Goal: Transaction & Acquisition: Obtain resource

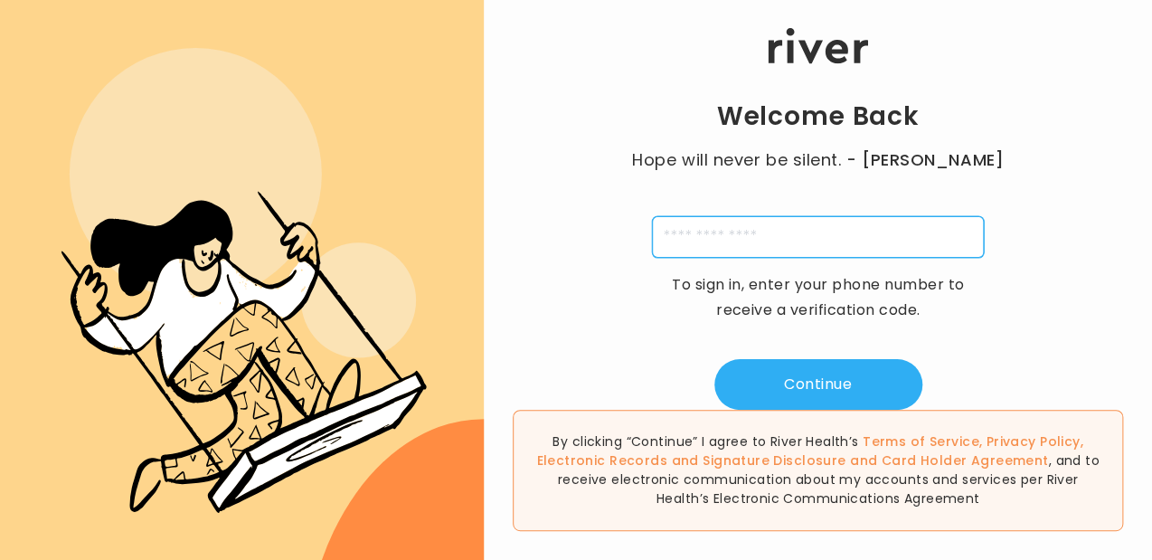
click at [852, 239] on input "tel" at bounding box center [818, 237] width 332 height 42
type input "*"
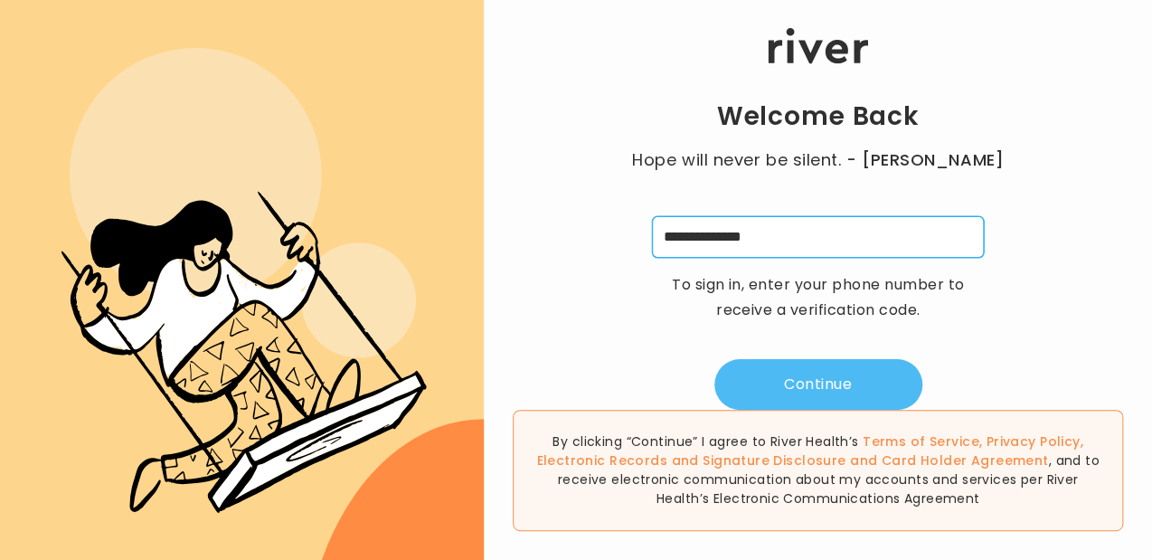
type input "**********"
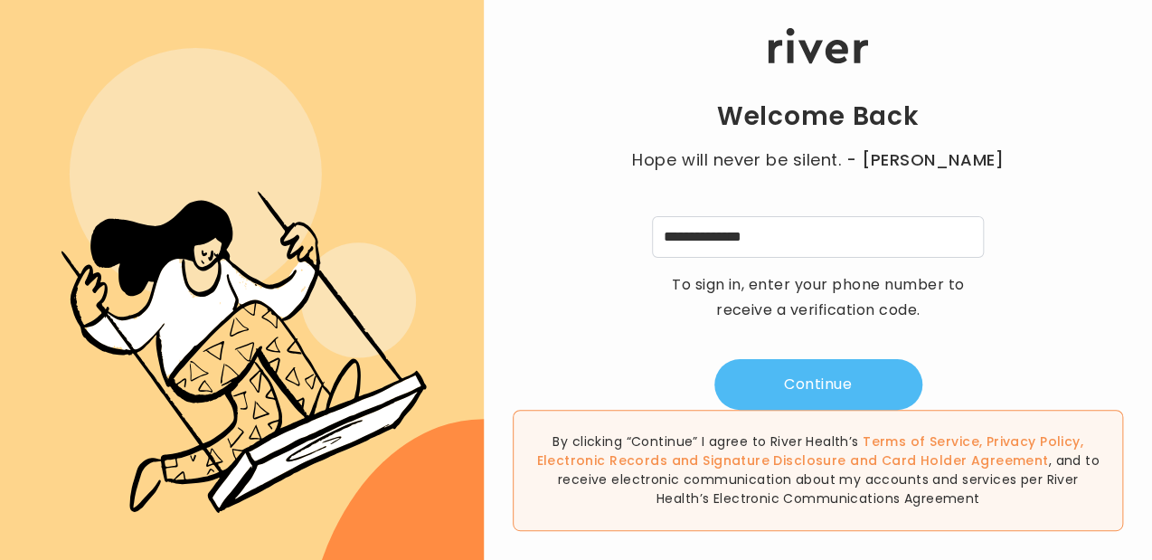
click at [840, 374] on button "Continue" at bounding box center [819, 384] width 208 height 51
type input "*"
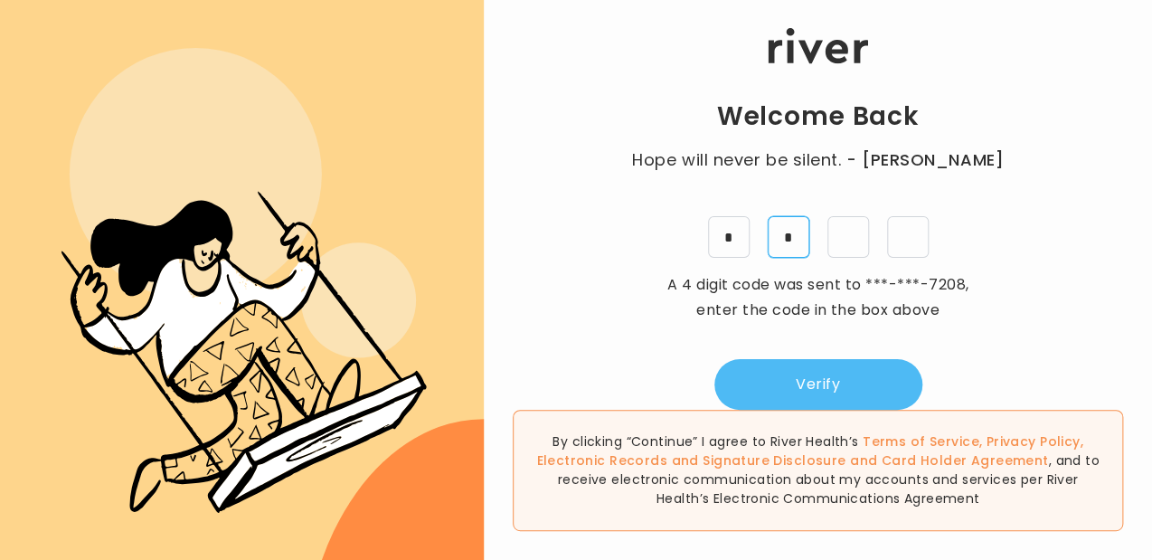
type input "*"
click at [840, 374] on button "Verify" at bounding box center [819, 384] width 208 height 51
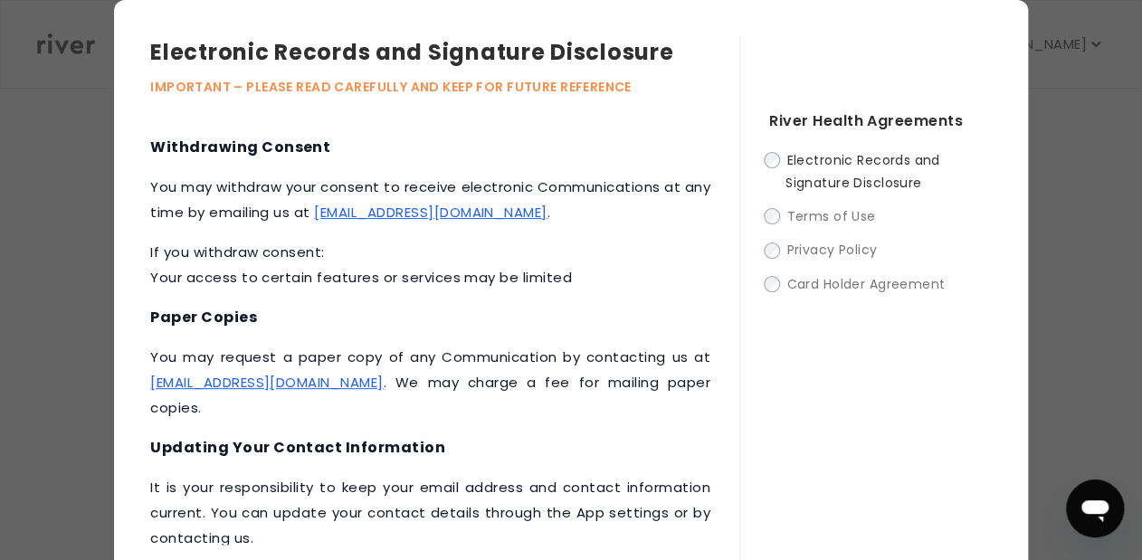
scroll to position [786, 0]
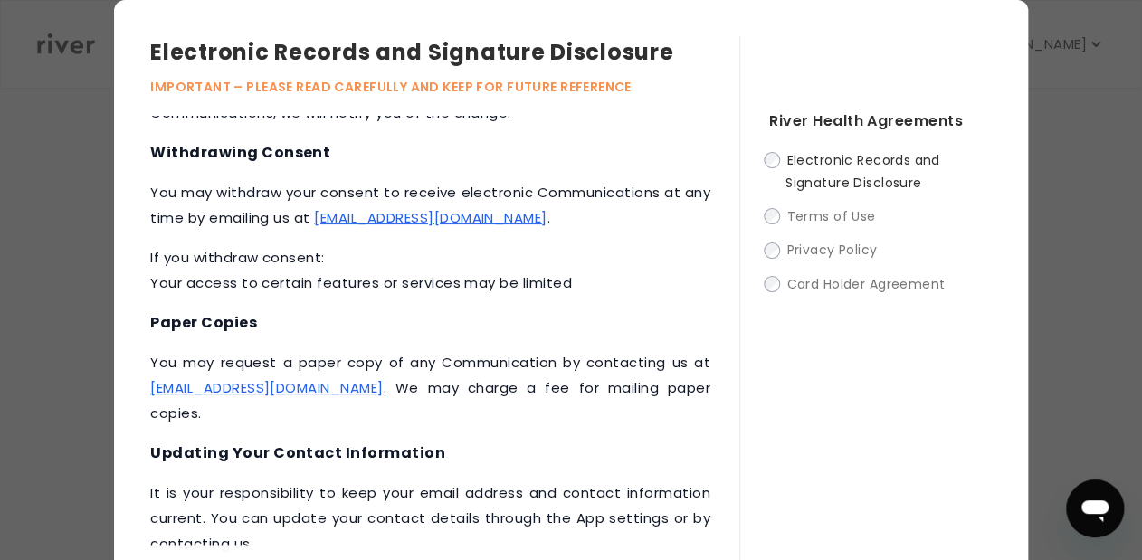
click at [717, 538] on div "This Electronic Records and Signature Disclosure (“Disclosure”) applies to all …" at bounding box center [444, 370] width 589 height 508
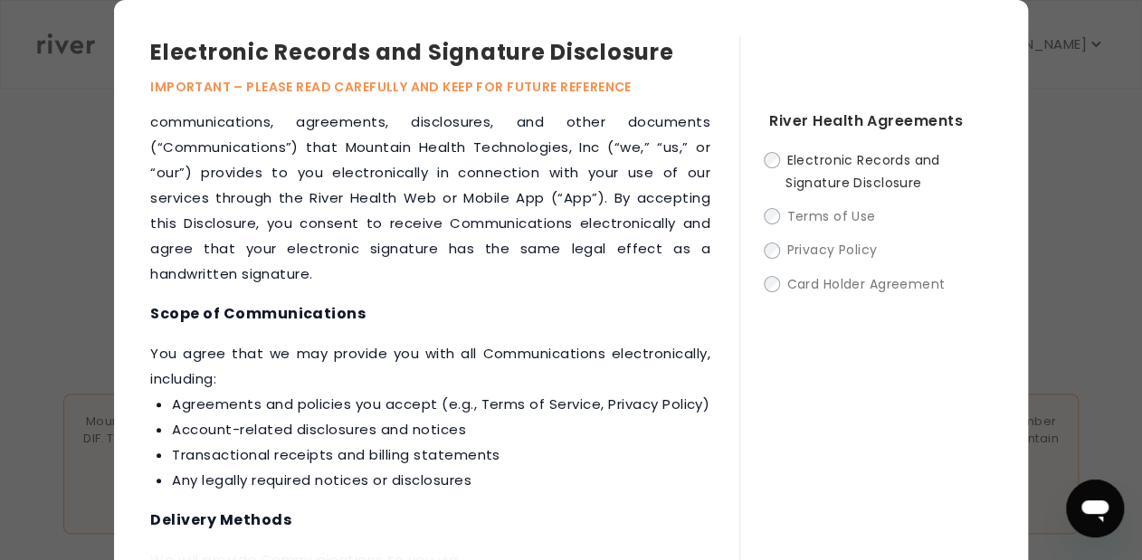
scroll to position [0, 0]
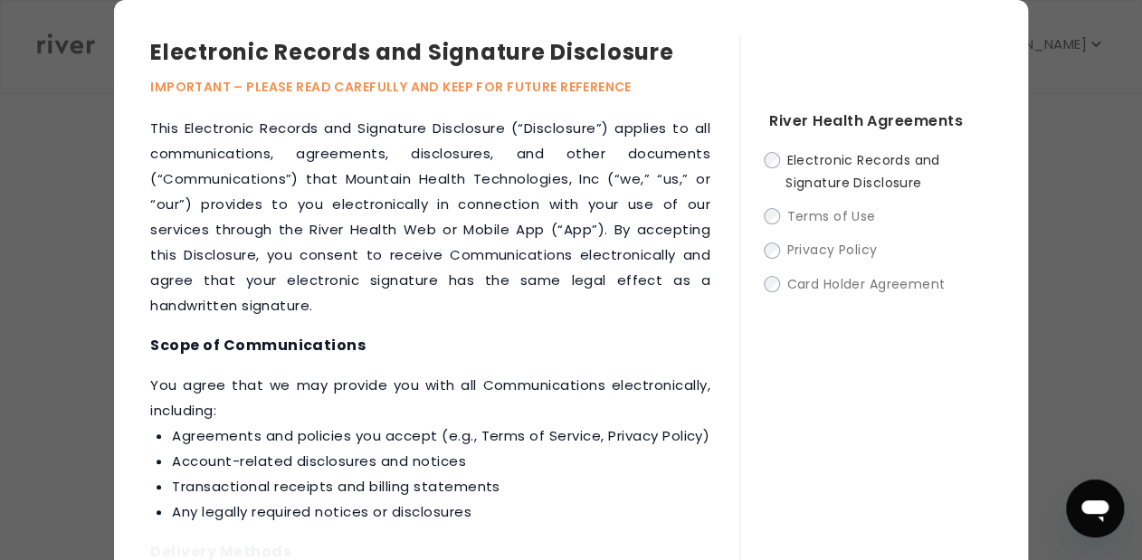
click at [1034, 532] on div "Electronic Records and Signature Disclosure IMPORTANT – PLEASE READ CAREFULLY A…" at bounding box center [571, 326] width 1142 height 653
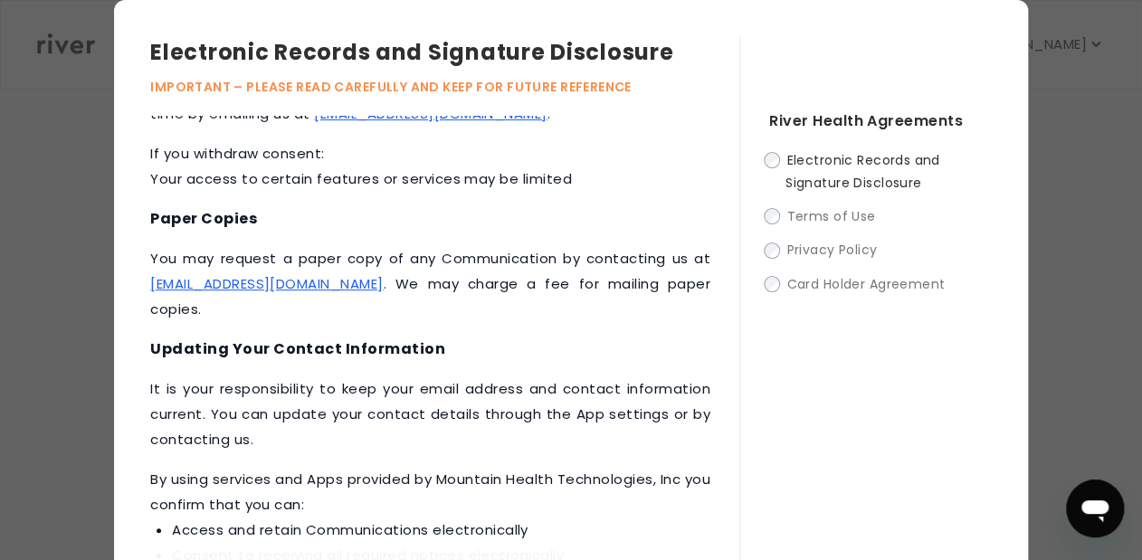
scroll to position [212, 0]
click at [420, 123] on link "[EMAIL_ADDRESS][DOMAIN_NAME]" at bounding box center [430, 113] width 232 height 19
click at [817, 405] on div "River Health Agreements Electronic Records and Signature Disclosure Terms of Us…" at bounding box center [865, 330] width 252 height 588
click at [1031, 6] on div "Electronic Records and Signature Disclosure IMPORTANT – PLEASE READ CAREFULLY A…" at bounding box center [571, 326] width 1142 height 653
click at [769, 158] on div "Electronic Records and Signature Disclosure Terms of Use Privacy Policy Card Ho…" at bounding box center [880, 221] width 223 height 147
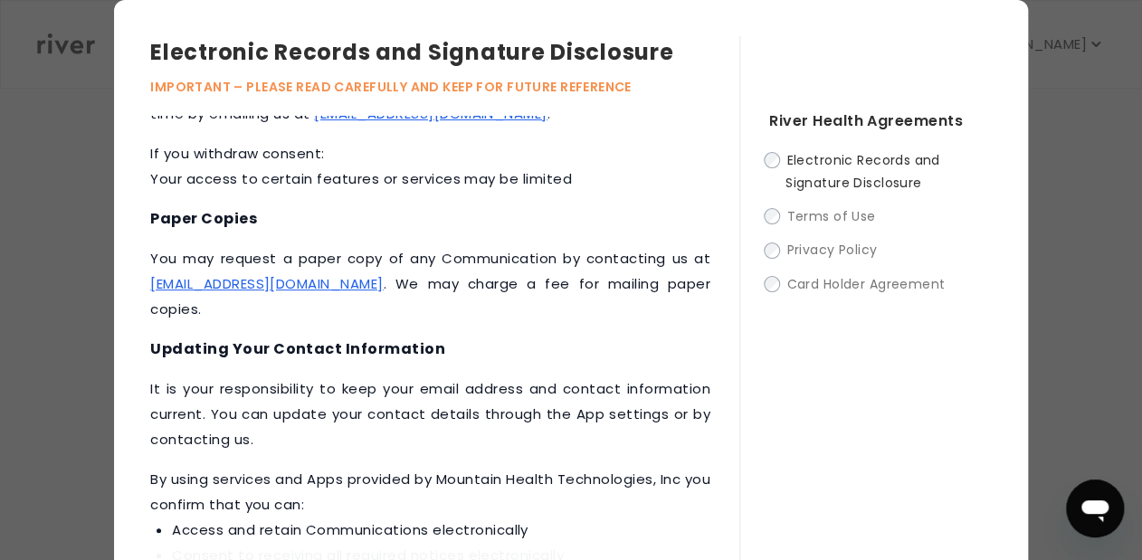
click at [720, 119] on div "Electronic Records and Signature Disclosure IMPORTANT – PLEASE READ CAREFULLY A…" at bounding box center [571, 326] width 914 height 653
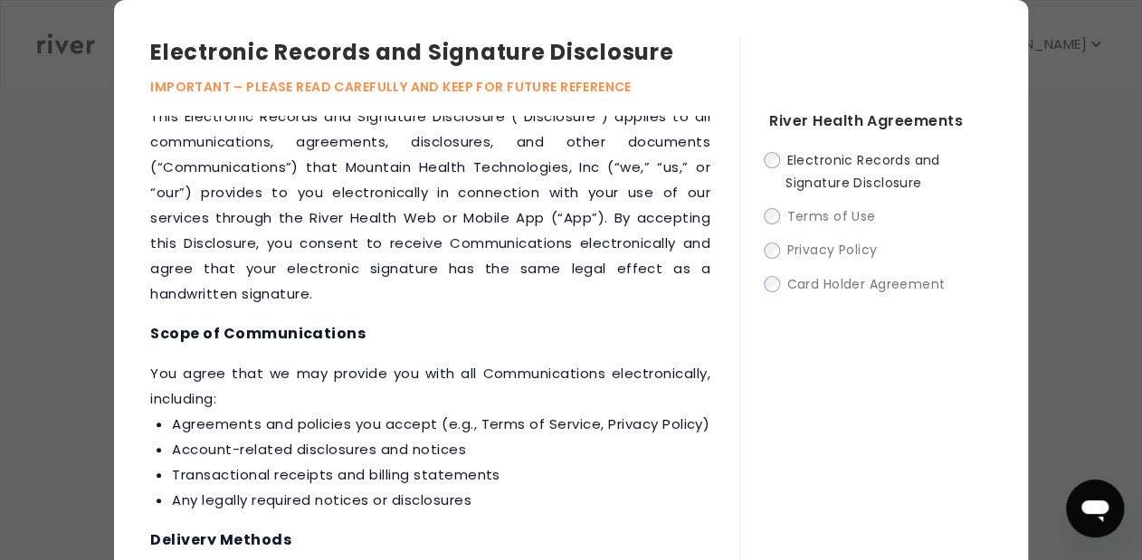
scroll to position [0, 0]
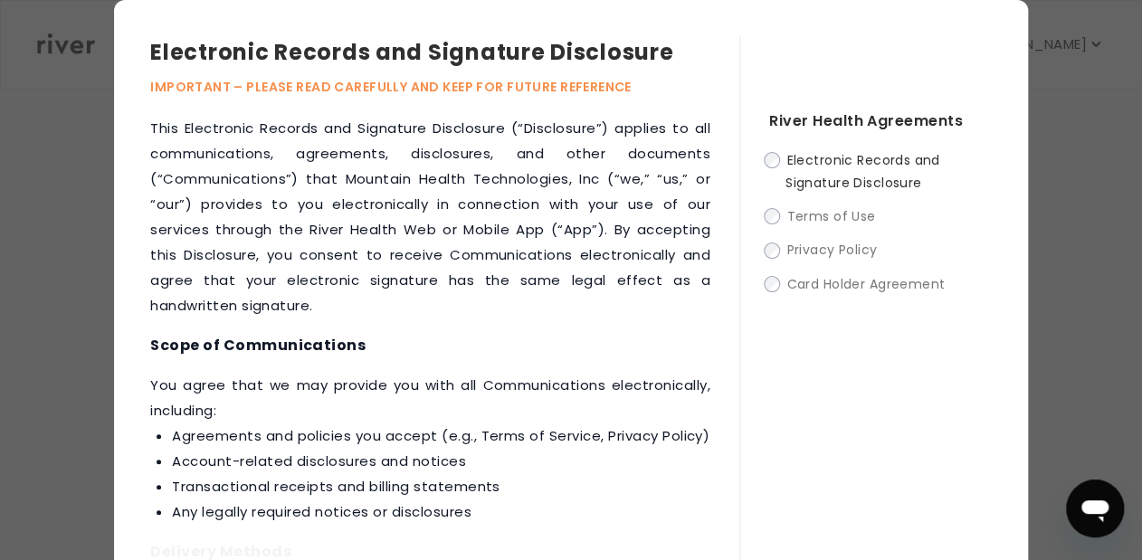
click at [1010, 460] on div "Electronic Records and Signature Disclosure IMPORTANT – PLEASE READ CAREFULLY A…" at bounding box center [571, 326] width 914 height 653
drag, startPoint x: 1010, startPoint y: 460, endPoint x: 884, endPoint y: 476, distance: 127.6
click at [884, 476] on div "Electronic Records and Signature Disclosure IMPORTANT – PLEASE READ CAREFULLY A…" at bounding box center [571, 326] width 914 height 653
click at [884, 476] on div "River Health Agreements Electronic Records and Signature Disclosure Terms of Us…" at bounding box center [865, 330] width 252 height 588
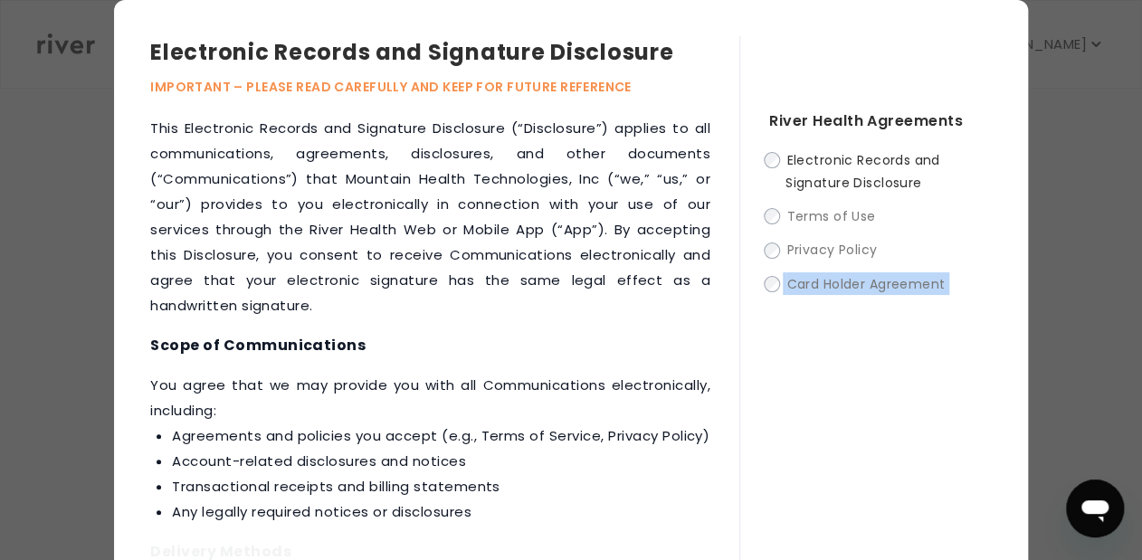
click at [884, 476] on div "River Health Agreements Electronic Records and Signature Disclosure Terms of Us…" at bounding box center [865, 330] width 252 height 588
click at [1019, 14] on div "Electronic Records and Signature Disclosure IMPORTANT – PLEASE READ CAREFULLY A…" at bounding box center [571, 326] width 1142 height 653
click at [1013, 14] on div "Electronic Records and Signature Disclosure IMPORTANT – PLEASE READ CAREFULLY A…" at bounding box center [571, 326] width 1142 height 653
click at [1013, 14] on div "Electronic Records and Signature Disclosure IMPORTANT – PLEASE READ CAREFULLY A…" at bounding box center [571, 326] width 914 height 653
click at [727, 67] on h3 "Electronic Records and Signature Disclosure" at bounding box center [444, 52] width 589 height 33
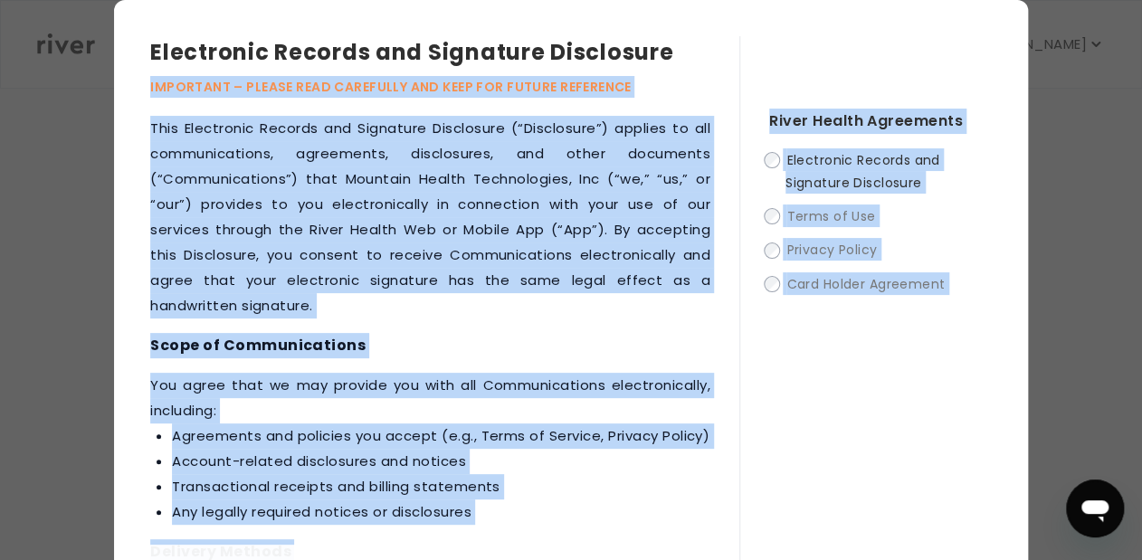
scroll to position [93, 0]
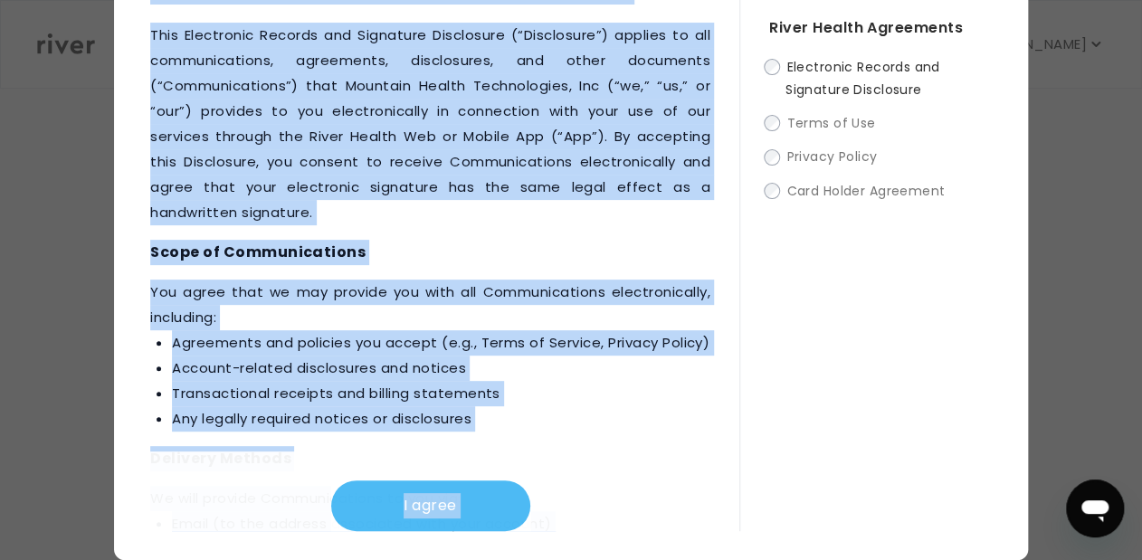
drag, startPoint x: 727, startPoint y: 67, endPoint x: 479, endPoint y: 497, distance: 496.0
click at [479, 497] on div "Electronic Records and Signature Disclosure IMPORTANT – PLEASE READ CAREFULLY A…" at bounding box center [444, 237] width 589 height 588
click at [479, 497] on button "I agree" at bounding box center [430, 505] width 199 height 51
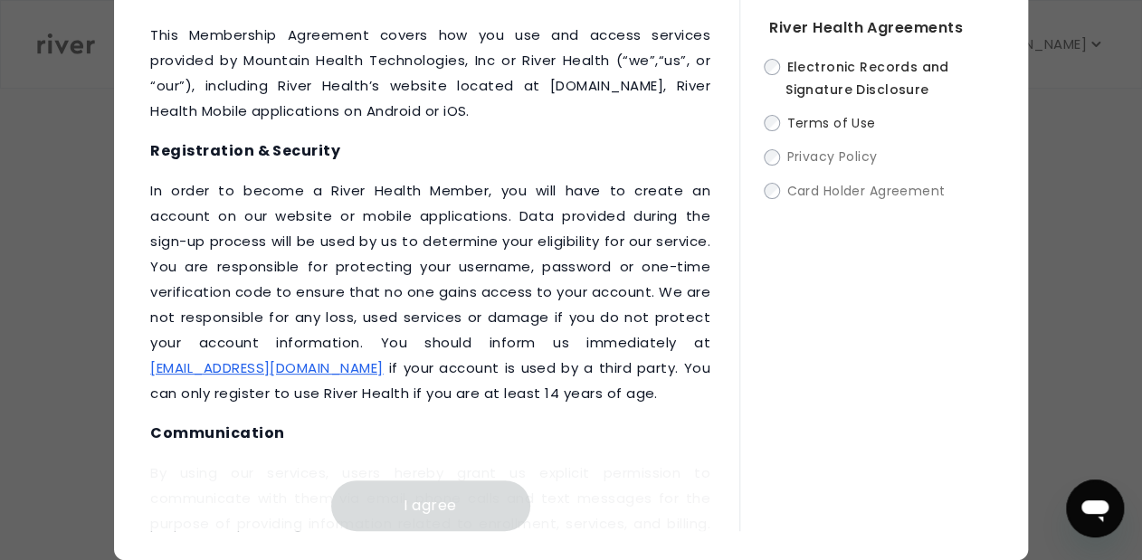
click at [753, 456] on div "River Health Agreements Electronic Records and Signature Disclosure Terms of Us…" at bounding box center [865, 237] width 252 height 588
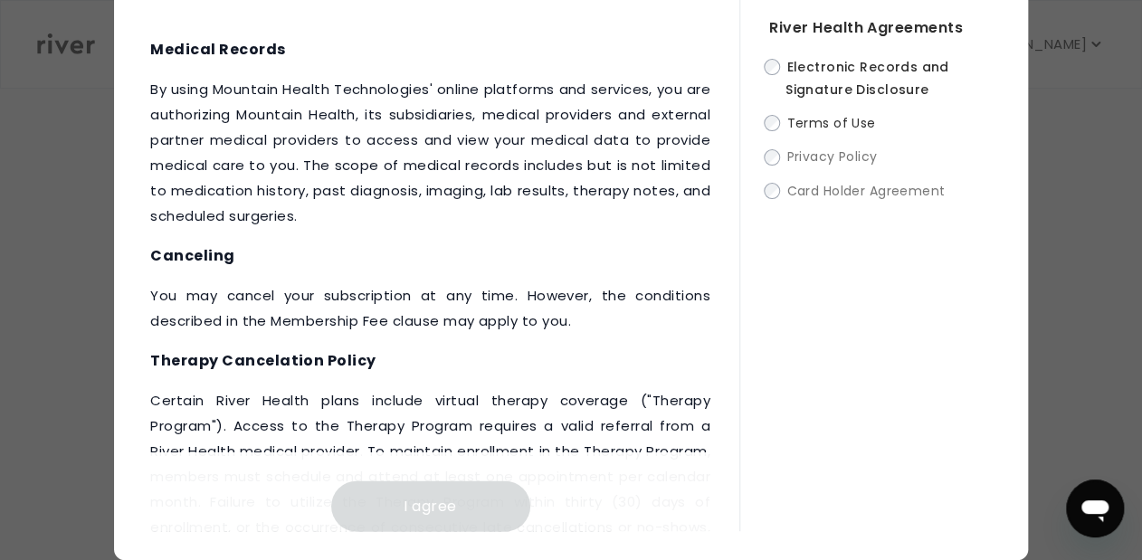
scroll to position [1456, 0]
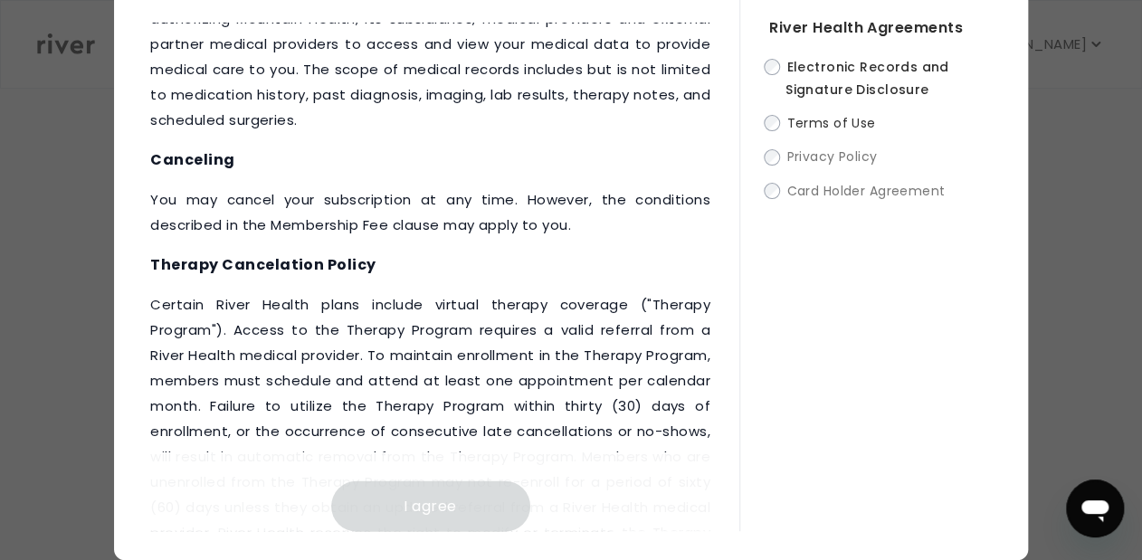
click at [720, 521] on div "This Membership Agreement covers how you use and access services provided by Mo…" at bounding box center [444, 277] width 589 height 508
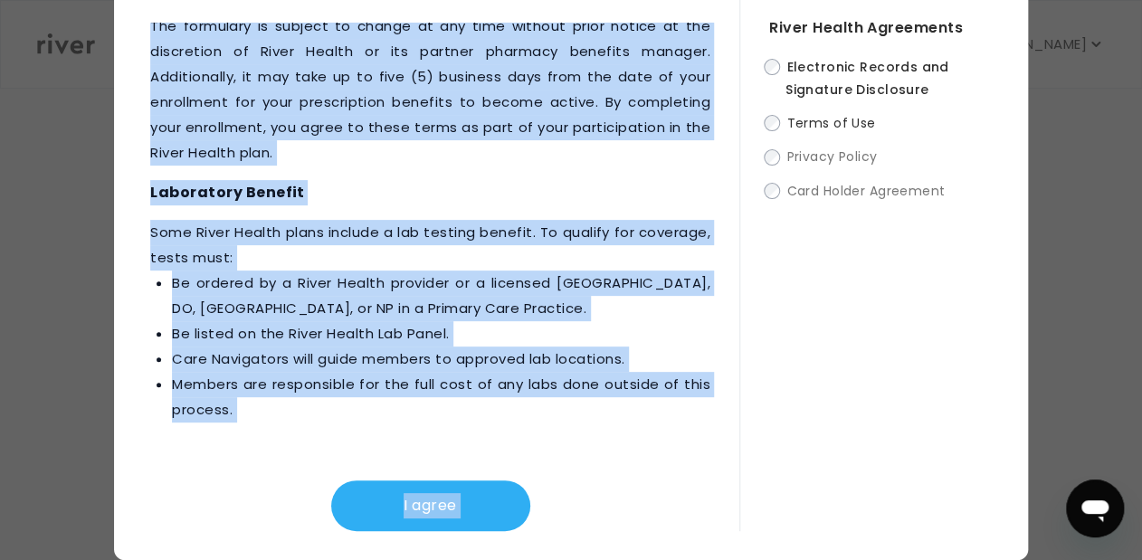
scroll to position [2885, 0]
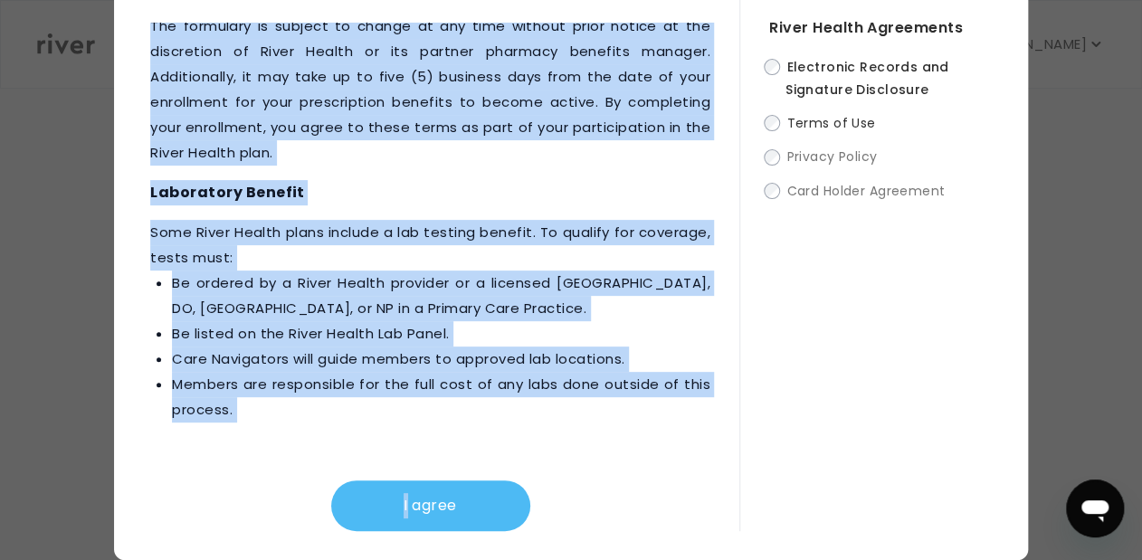
drag, startPoint x: 720, startPoint y: 521, endPoint x: 347, endPoint y: 510, distance: 372.9
click at [347, 510] on div "This Membership Agreement covers how you use and access services provided by Mo…" at bounding box center [444, 277] width 589 height 508
click at [347, 510] on button "I agree" at bounding box center [430, 505] width 199 height 51
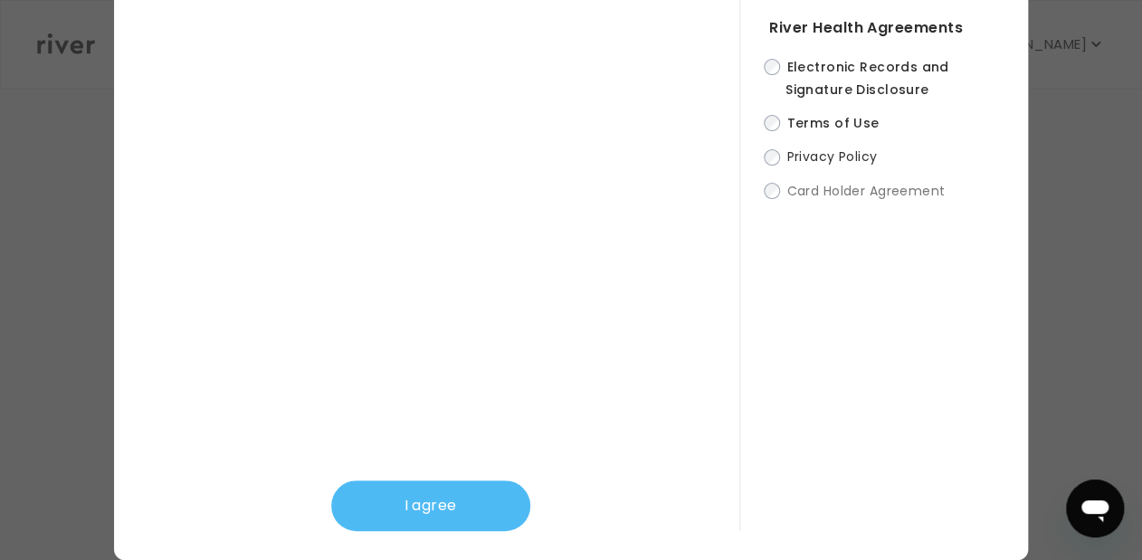
click at [456, 514] on button "I agree" at bounding box center [430, 505] width 199 height 51
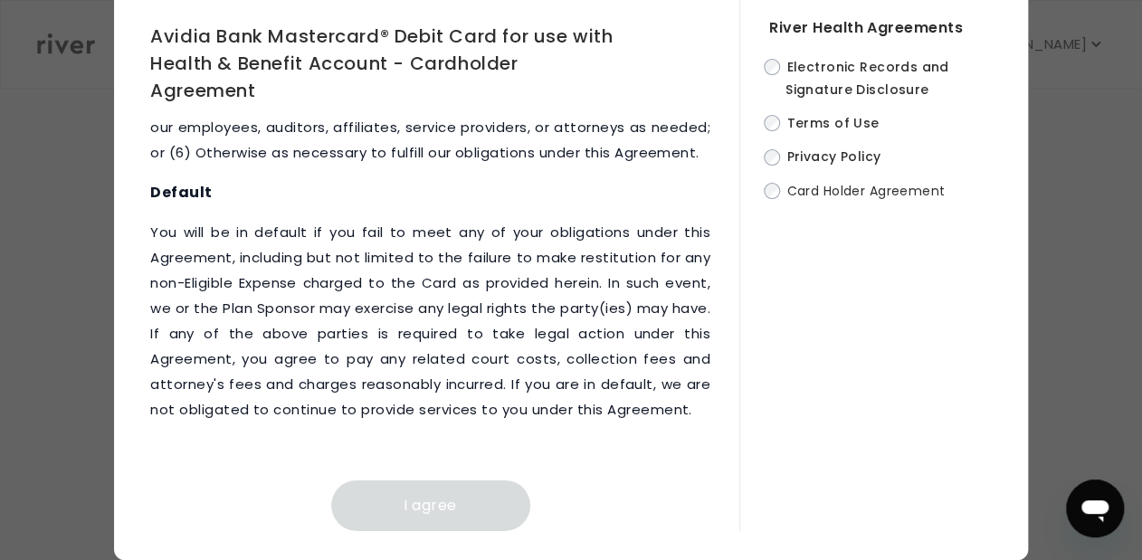
scroll to position [10982, 0]
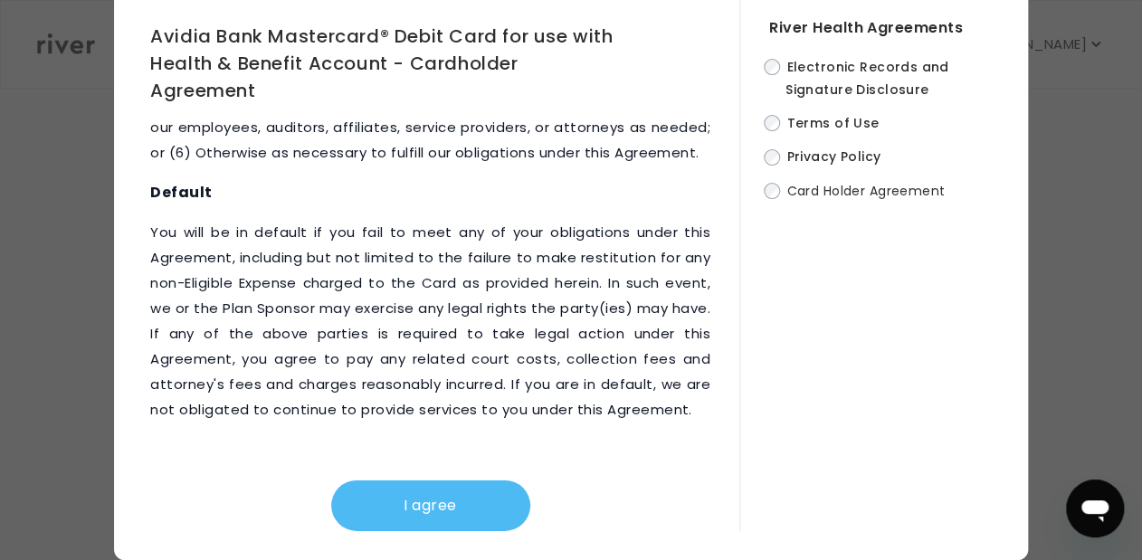
click at [422, 510] on button "I agree" at bounding box center [430, 505] width 199 height 51
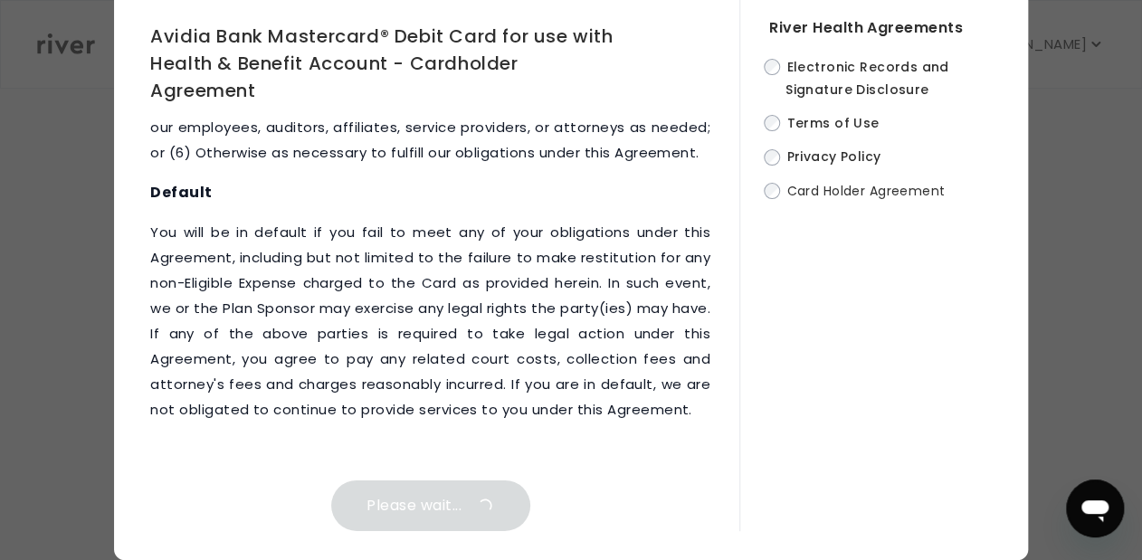
scroll to position [0, 0]
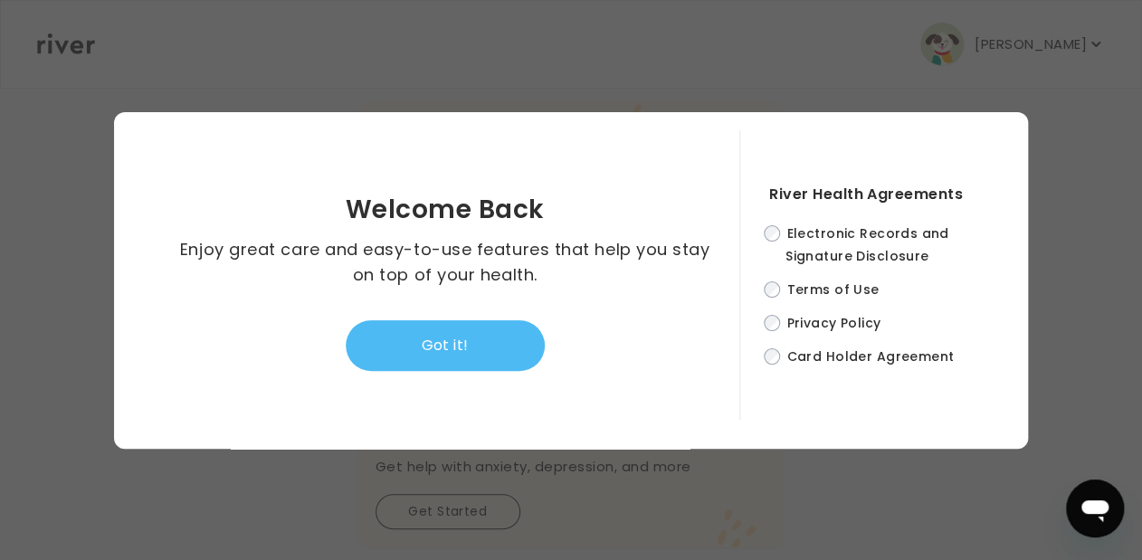
click at [481, 345] on button "Got it!" at bounding box center [445, 345] width 199 height 51
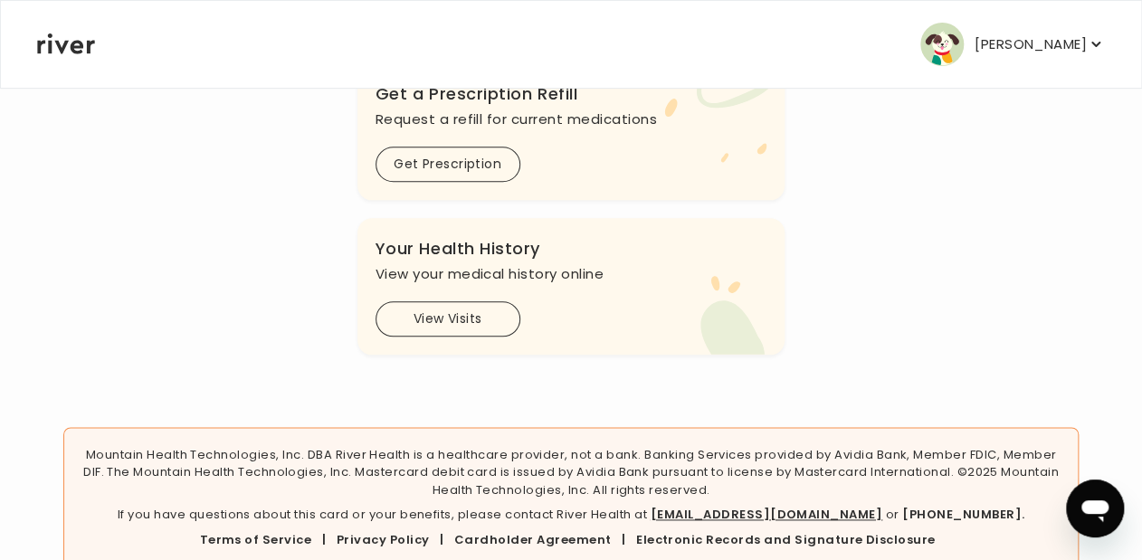
scroll to position [743, 0]
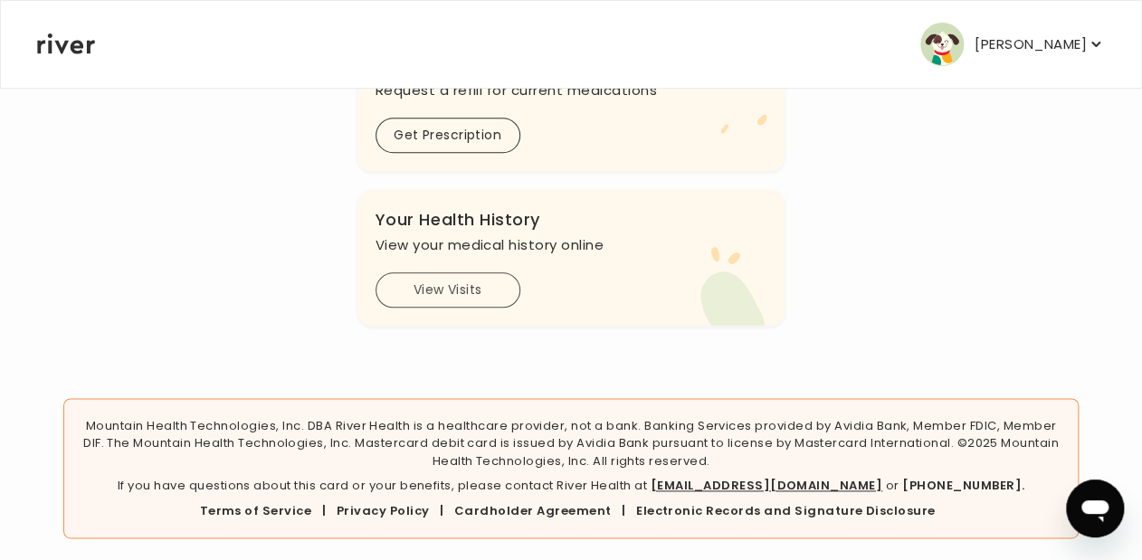
click at [451, 300] on button "View Visits" at bounding box center [447, 289] width 145 height 35
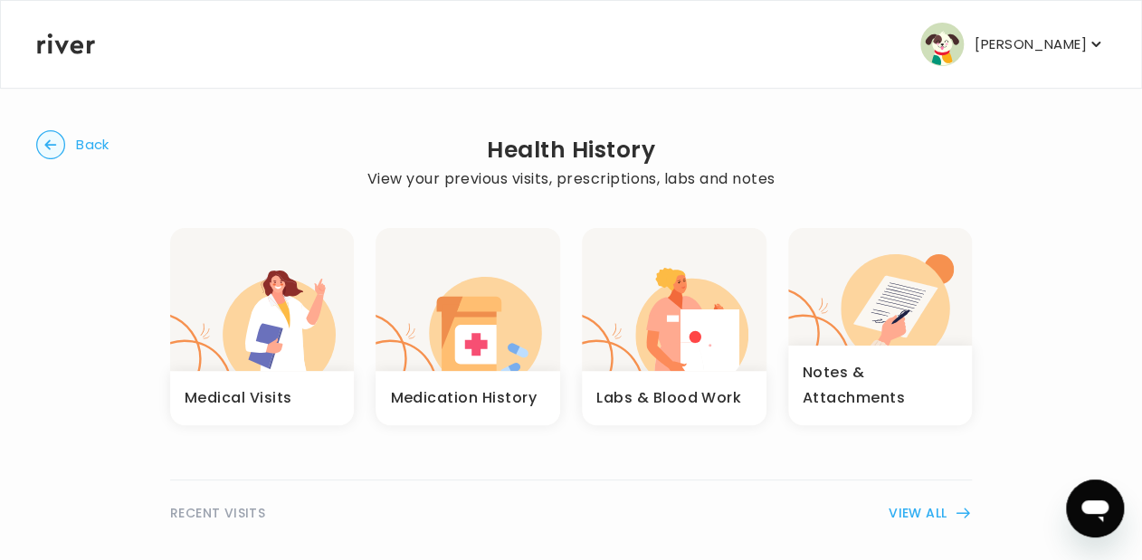
click at [218, 351] on icon "button" at bounding box center [206, 338] width 72 height 66
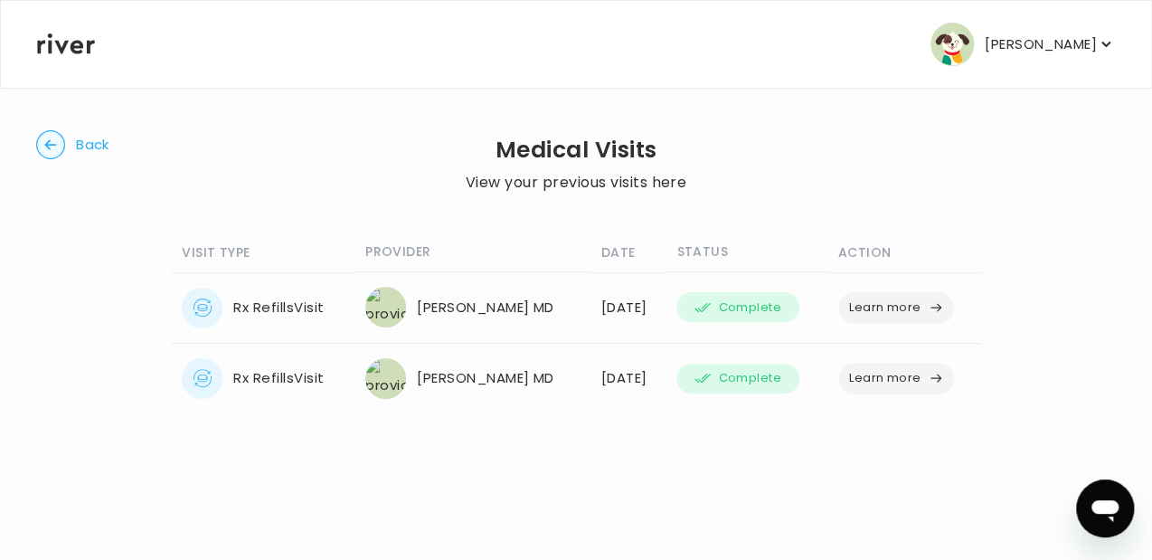
click at [905, 309] on button "Learn more" at bounding box center [897, 308] width 116 height 32
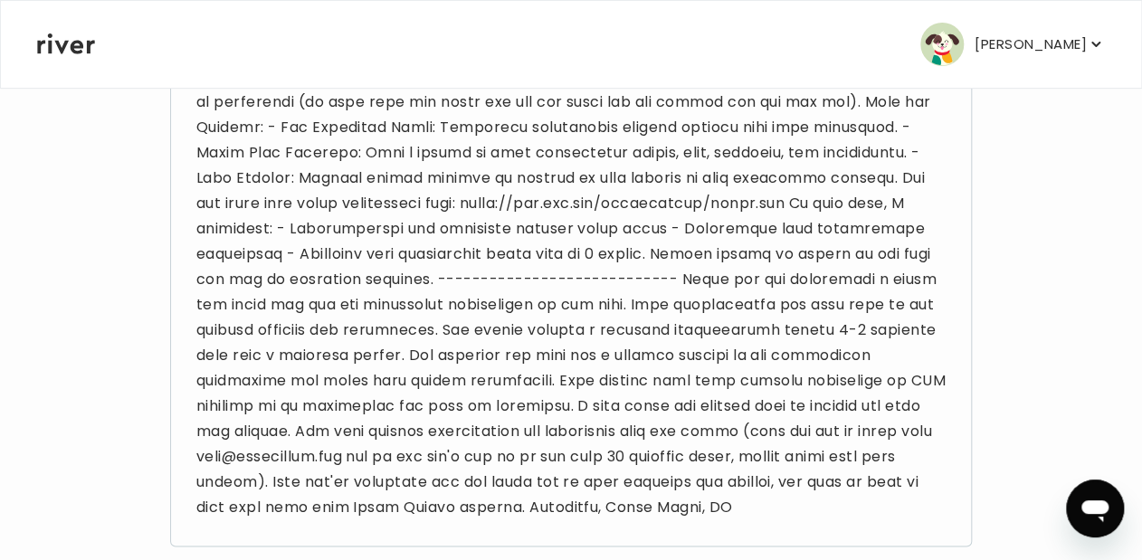
scroll to position [675, 0]
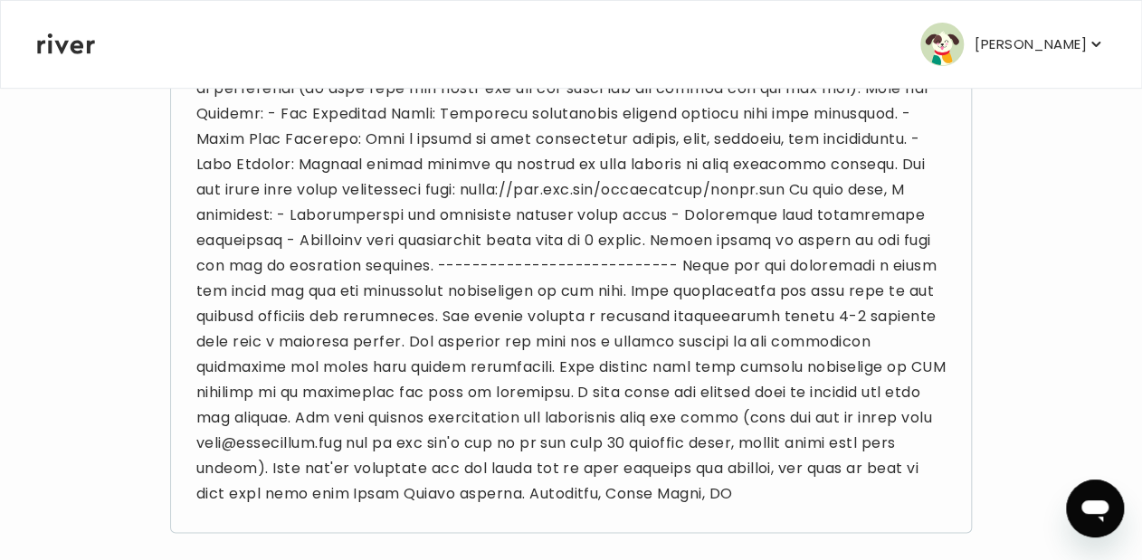
click at [1092, 47] on icon "button" at bounding box center [1095, 44] width 18 height 18
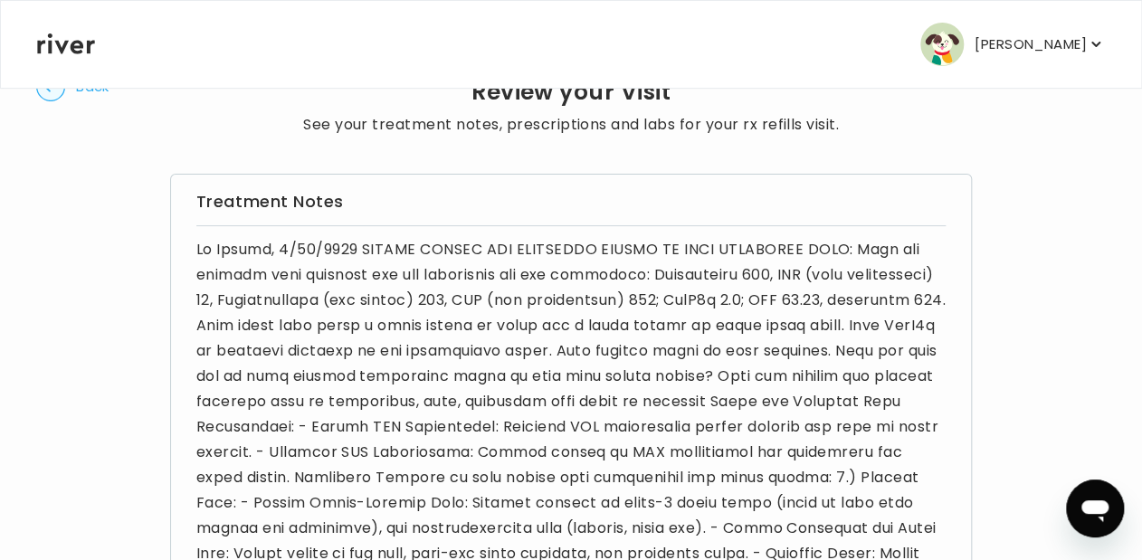
scroll to position [0, 0]
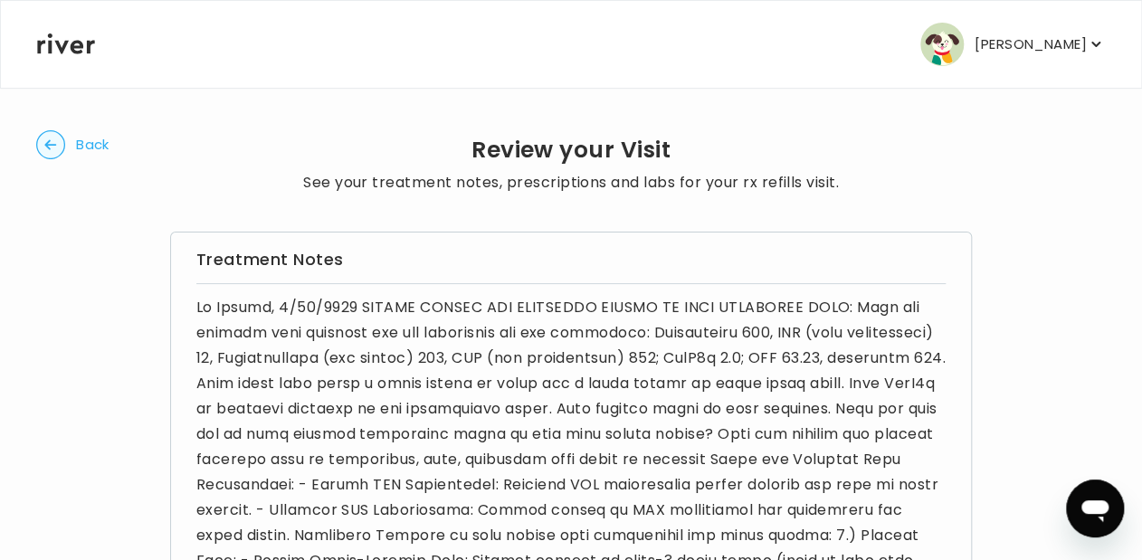
click at [55, 150] on circle "button" at bounding box center [51, 145] width 28 height 28
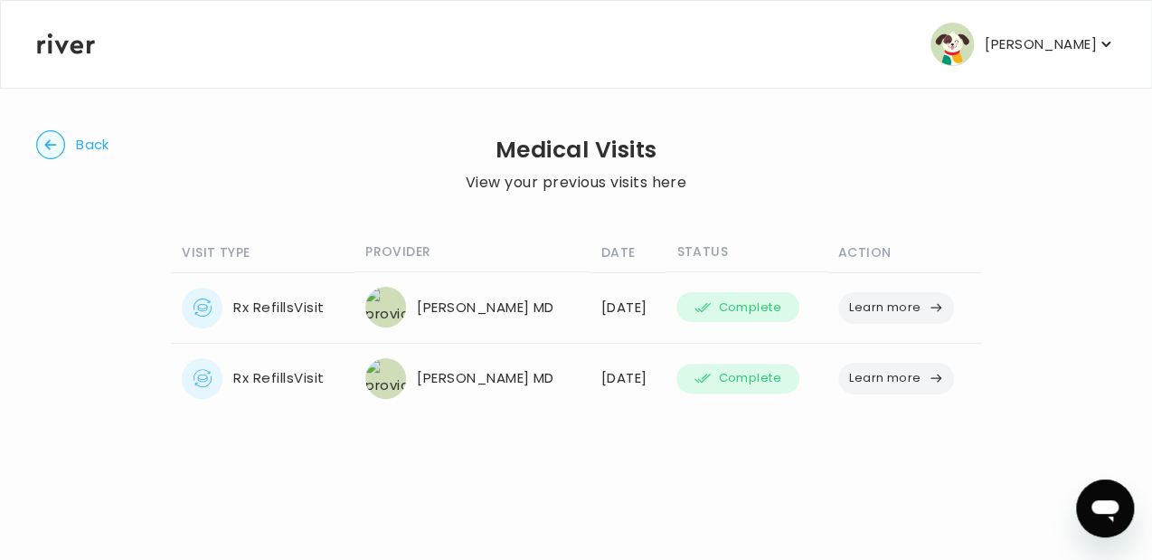
click at [887, 313] on button "Learn more" at bounding box center [897, 308] width 116 height 32
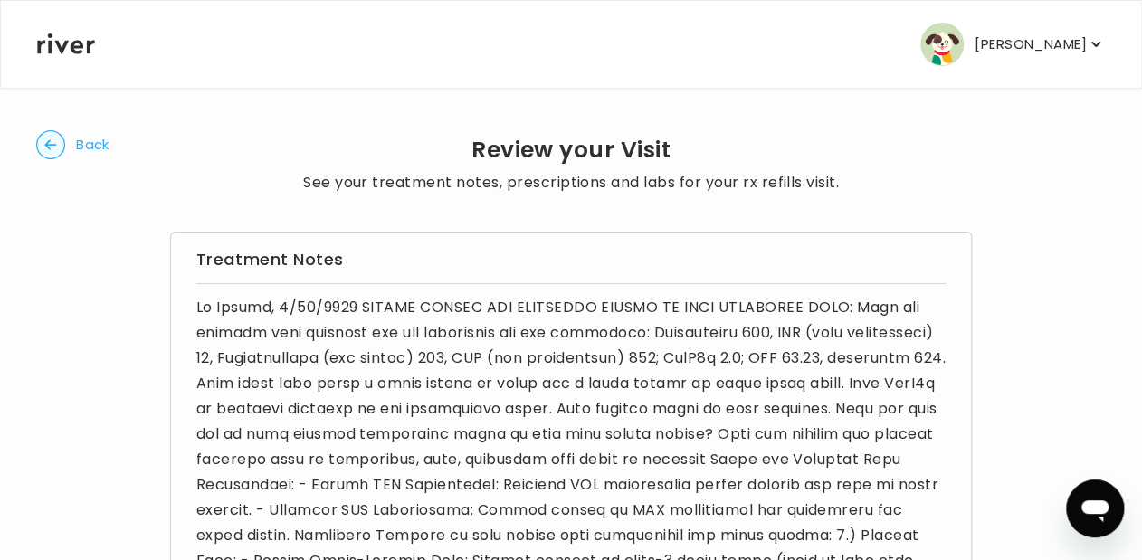
click at [61, 141] on circle "button" at bounding box center [51, 145] width 28 height 28
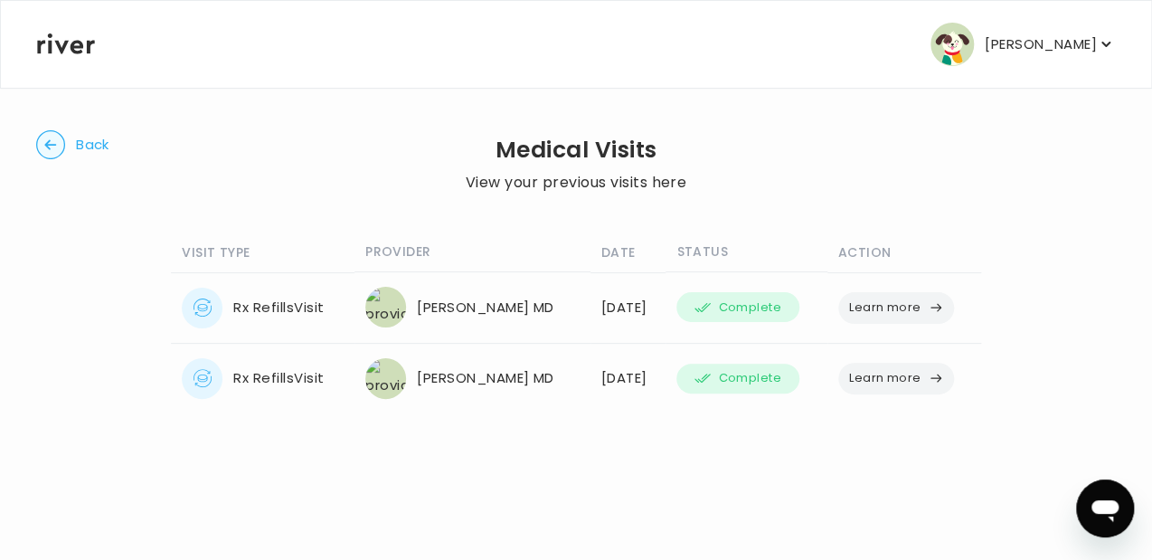
click at [61, 141] on circle "button" at bounding box center [51, 145] width 28 height 28
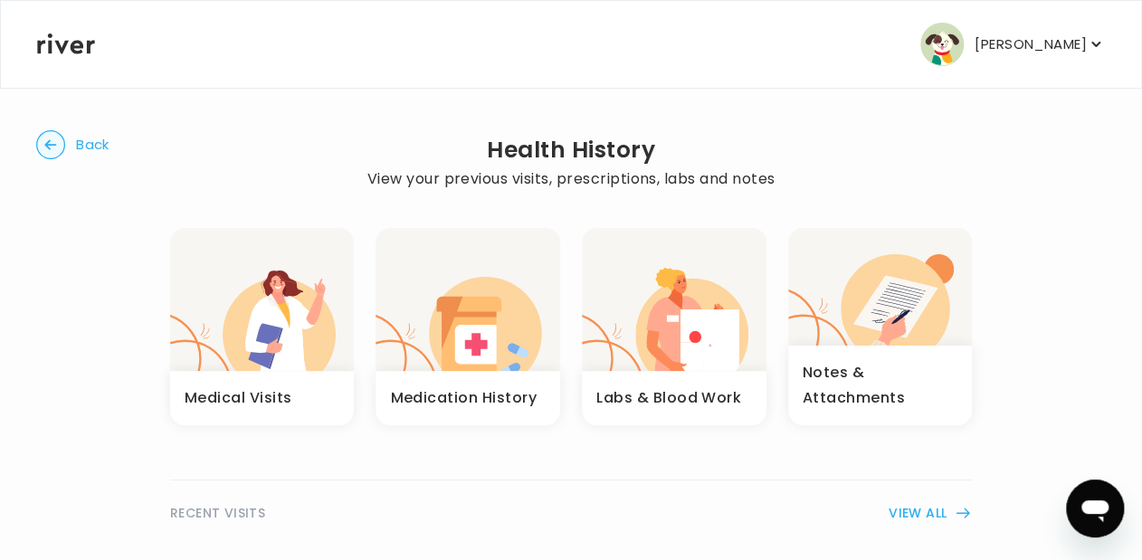
click at [883, 416] on div "Notes & Attachments" at bounding box center [880, 386] width 185 height 80
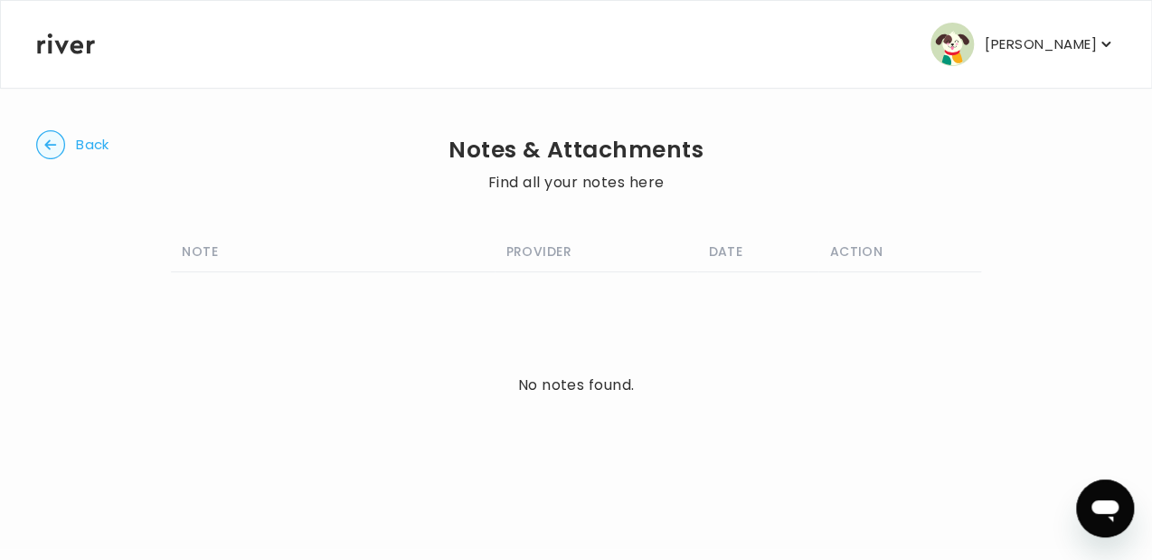
click at [48, 144] on icon "button" at bounding box center [50, 144] width 12 height 10
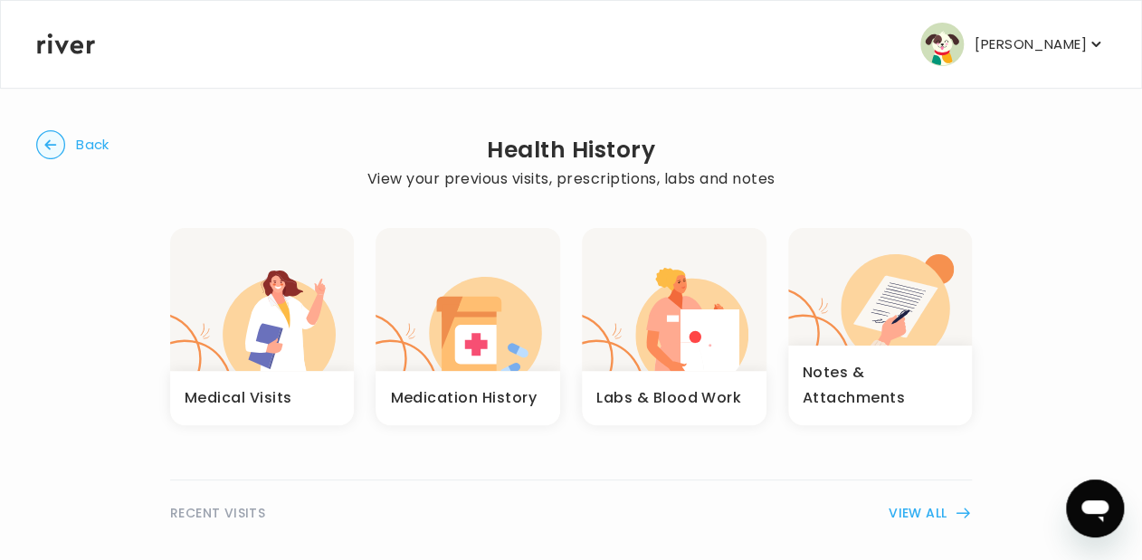
click at [59, 142] on circle "button" at bounding box center [51, 145] width 28 height 28
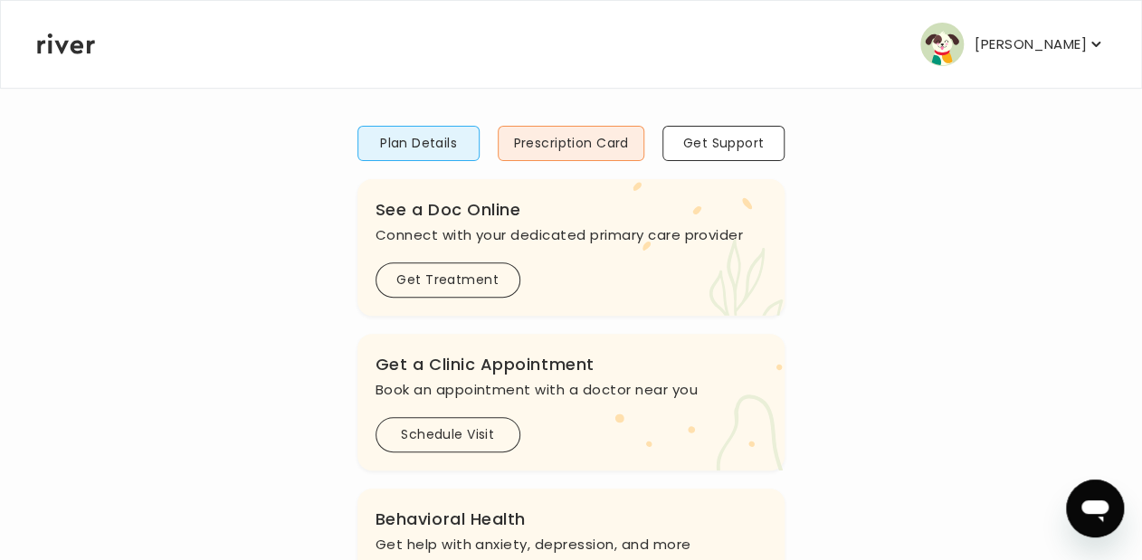
scroll to position [105, 0]
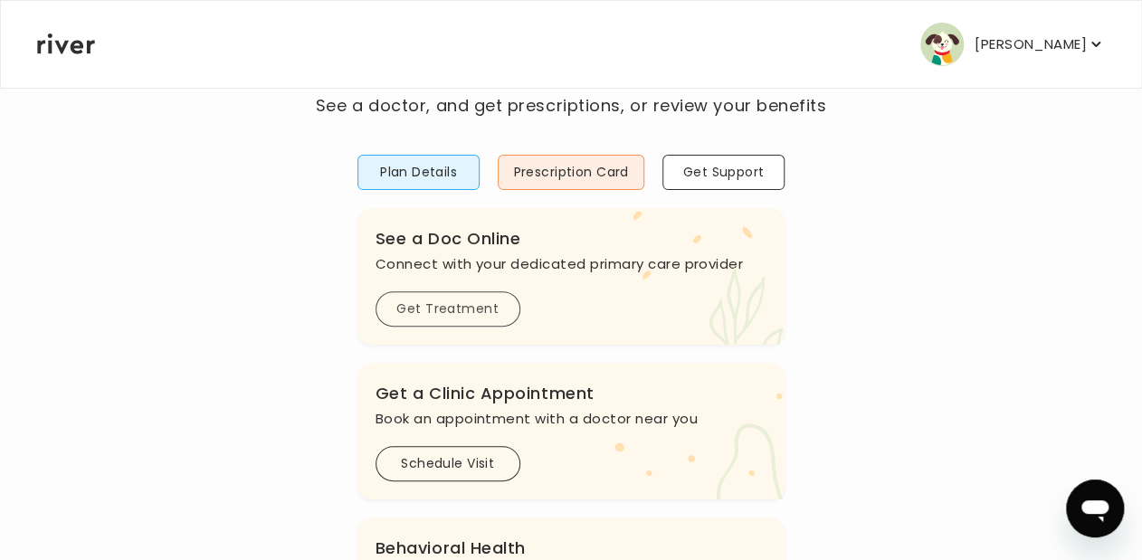
click at [456, 318] on button "Get Treatment" at bounding box center [447, 308] width 145 height 35
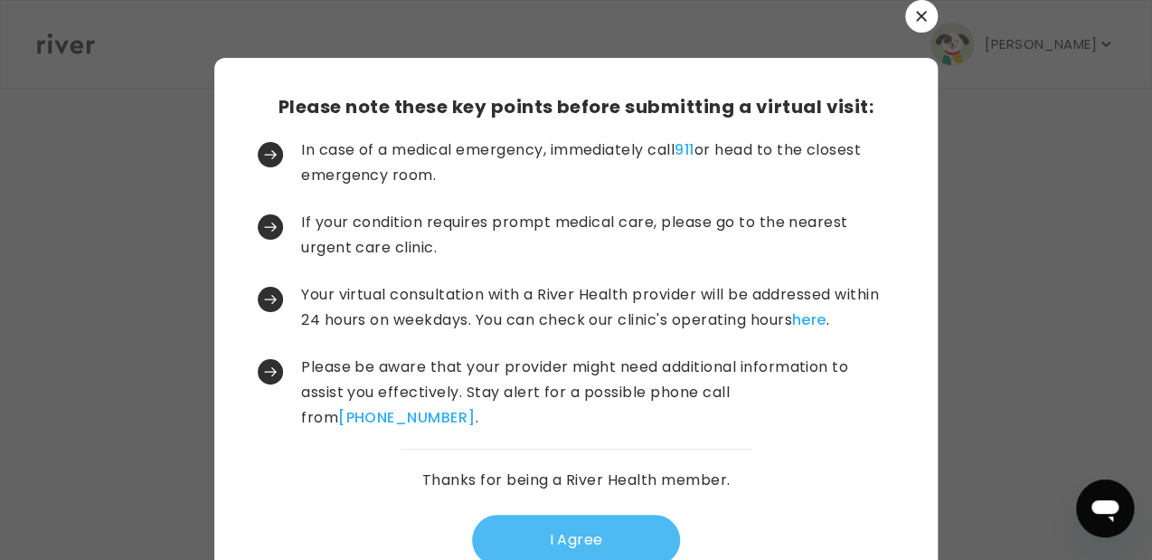
click at [564, 522] on button "I Agree" at bounding box center [576, 540] width 208 height 51
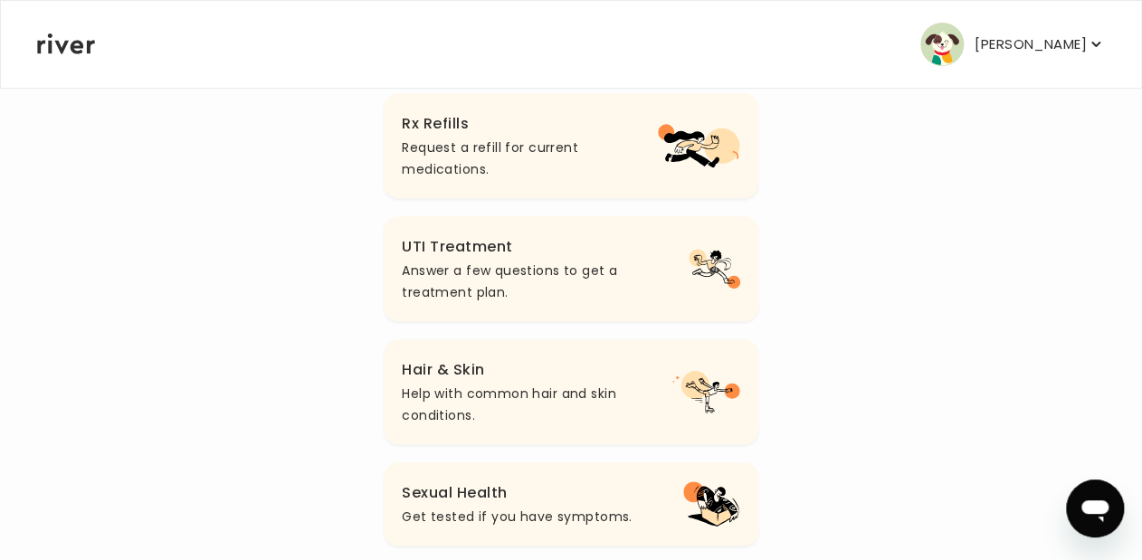
scroll to position [569, 0]
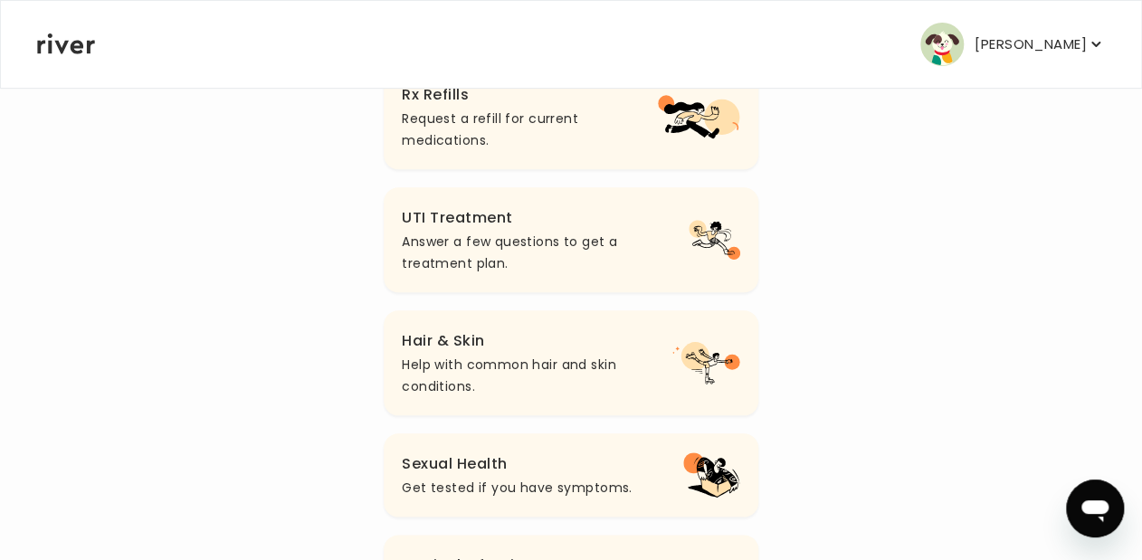
click at [1050, 49] on p "[PERSON_NAME]" at bounding box center [1030, 44] width 112 height 25
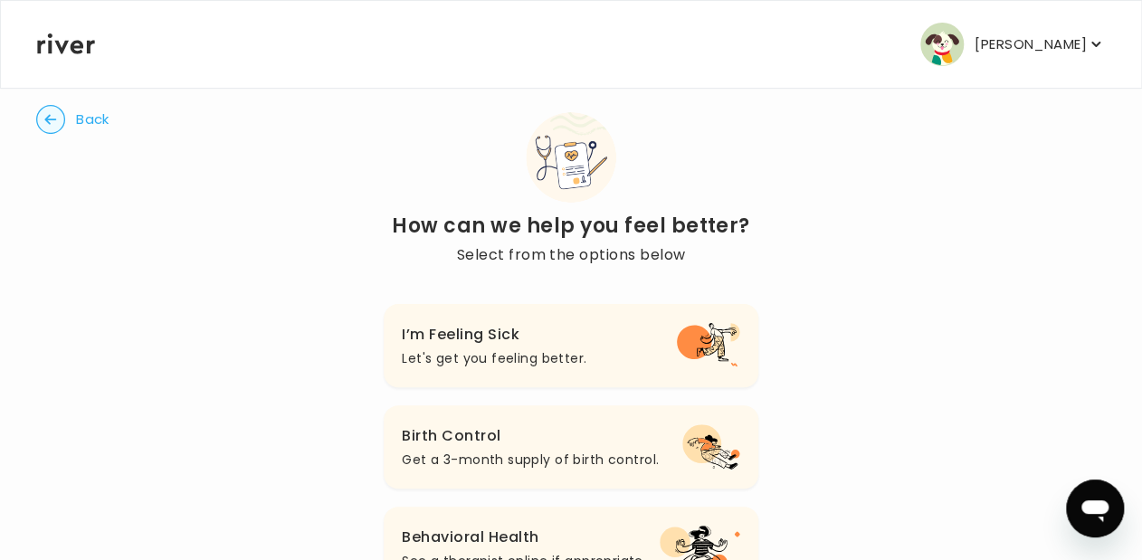
scroll to position [0, 0]
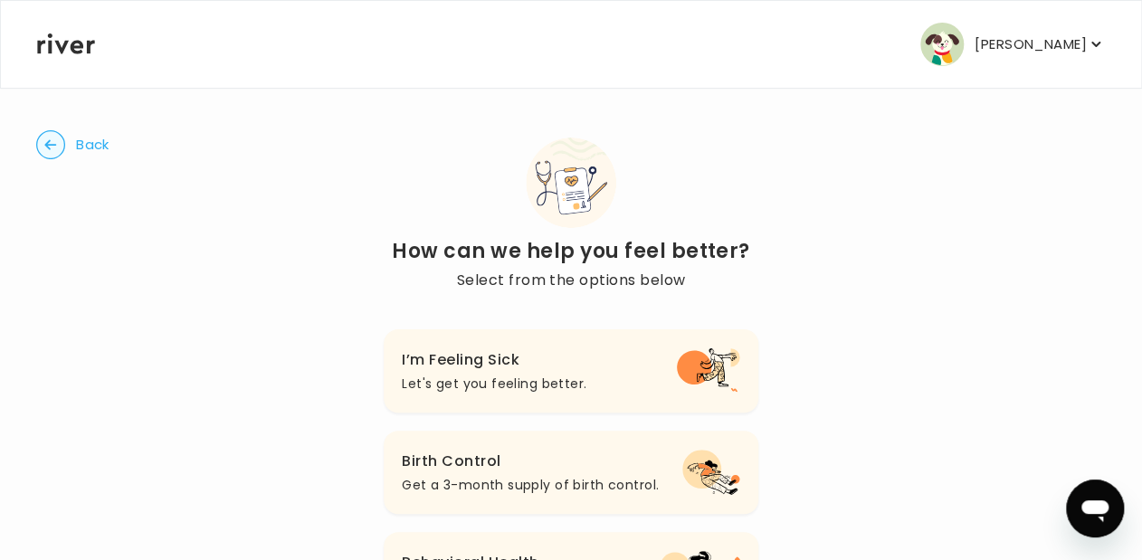
click at [54, 144] on icon "button" at bounding box center [50, 144] width 12 height 10
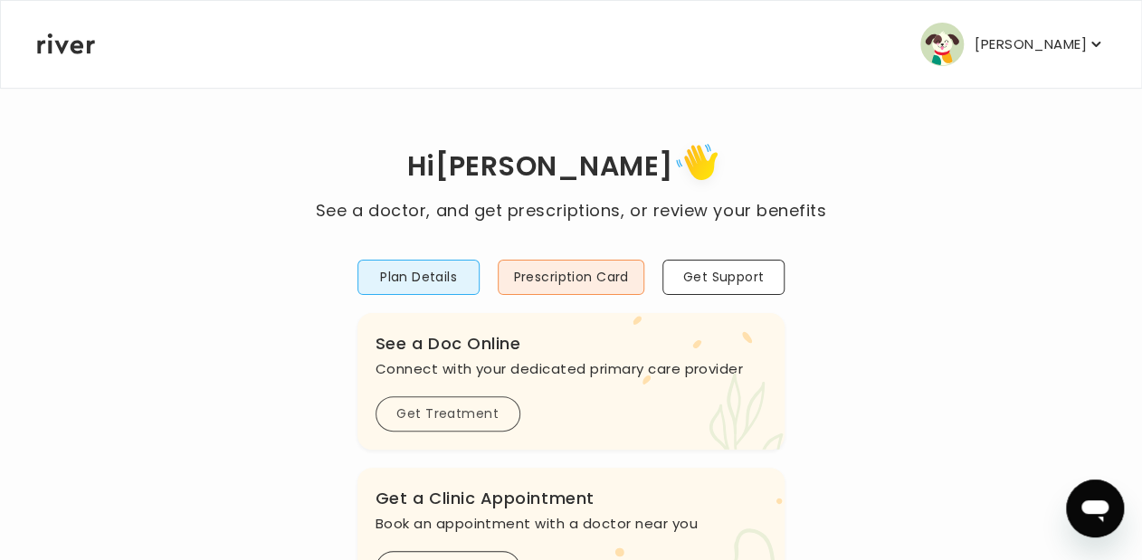
click at [449, 428] on button "Get Treatment" at bounding box center [447, 413] width 145 height 35
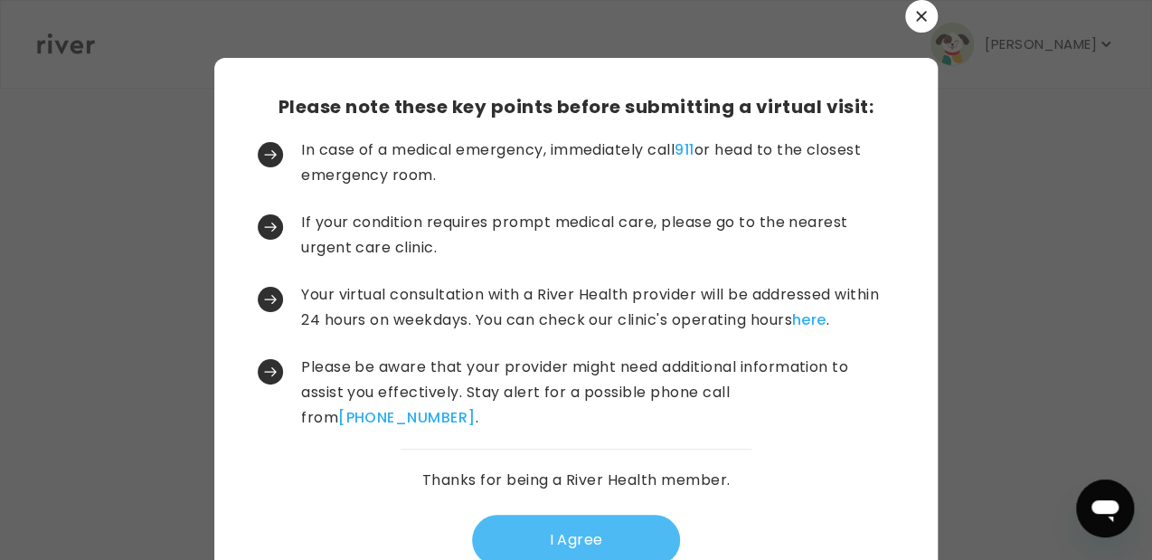
click at [553, 537] on button "I Agree" at bounding box center [576, 540] width 208 height 51
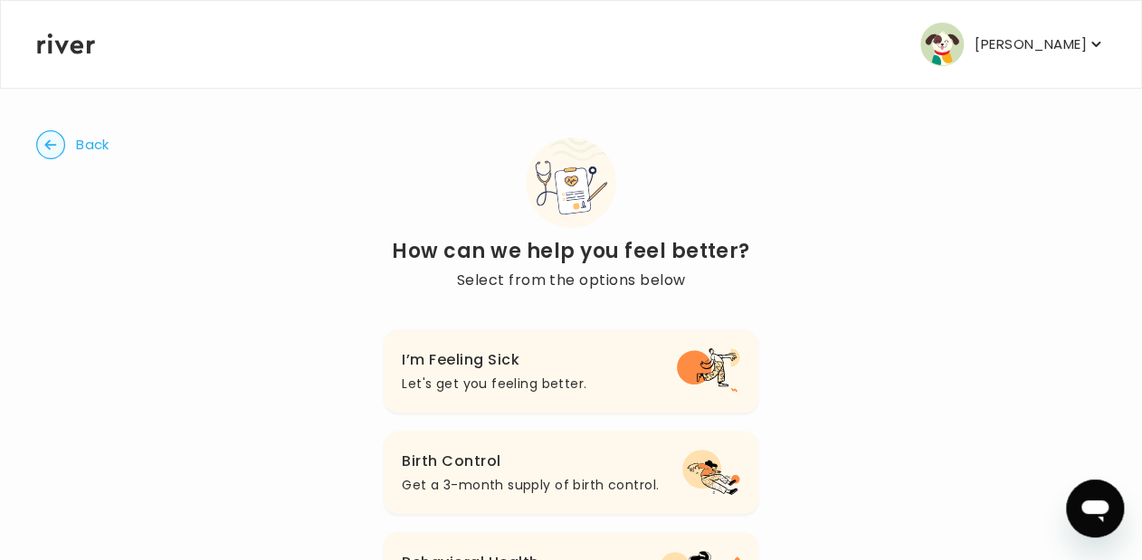
click at [460, 351] on h3 "I’m Feeling Sick" at bounding box center [494, 359] width 185 height 25
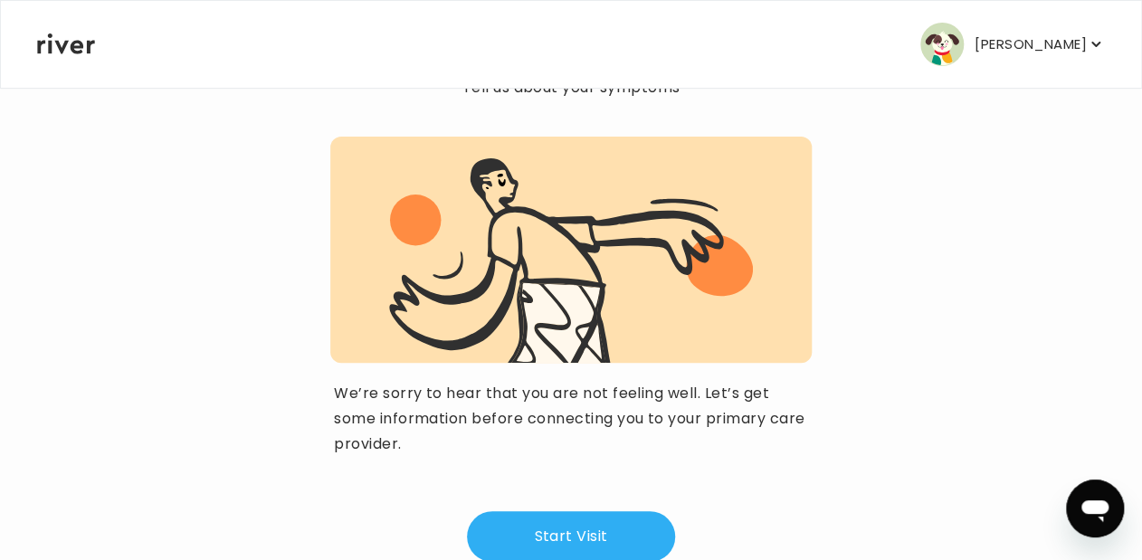
scroll to position [231, 0]
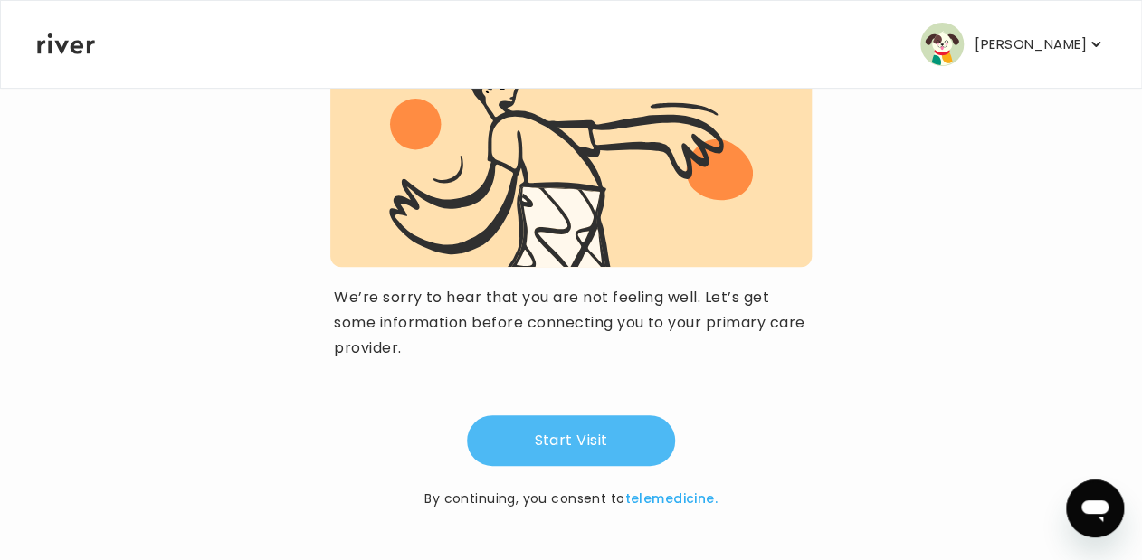
click at [564, 447] on button "Start Visit" at bounding box center [571, 440] width 208 height 51
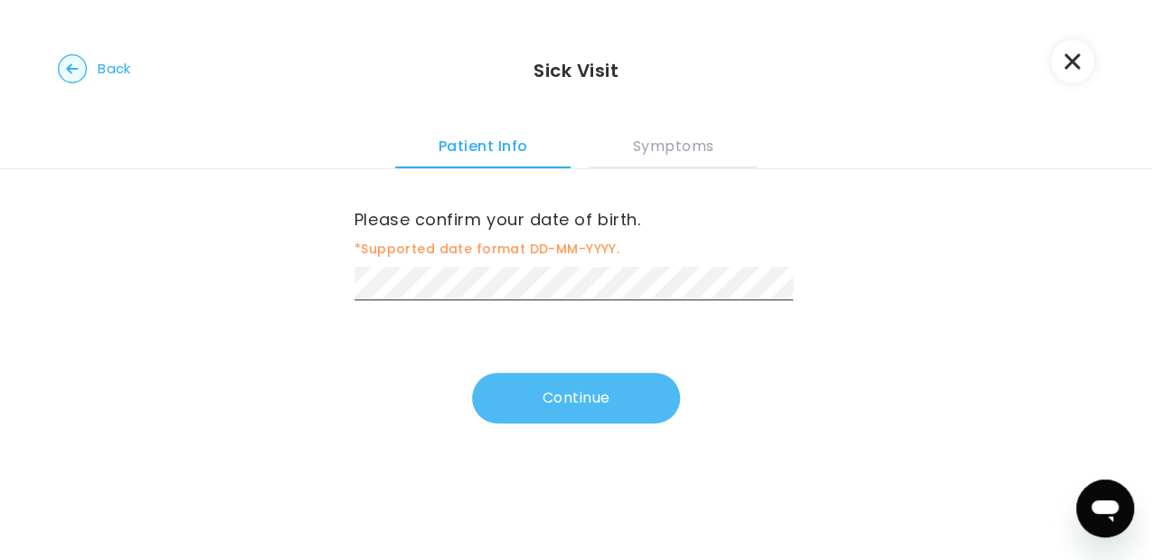
click at [553, 405] on button "Continue" at bounding box center [576, 398] width 208 height 51
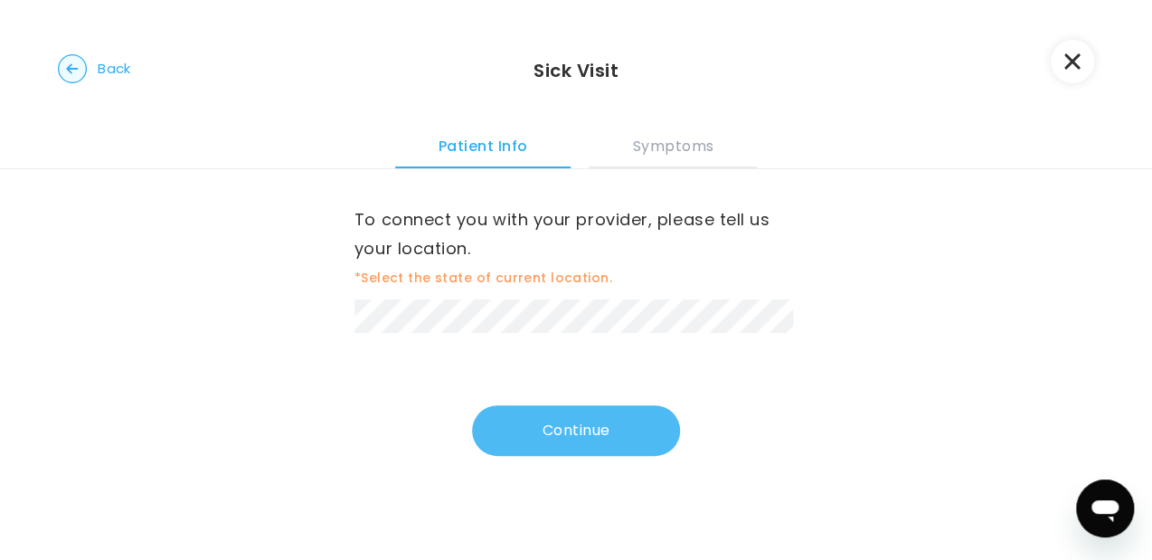
click at [586, 412] on button "Continue" at bounding box center [576, 430] width 208 height 51
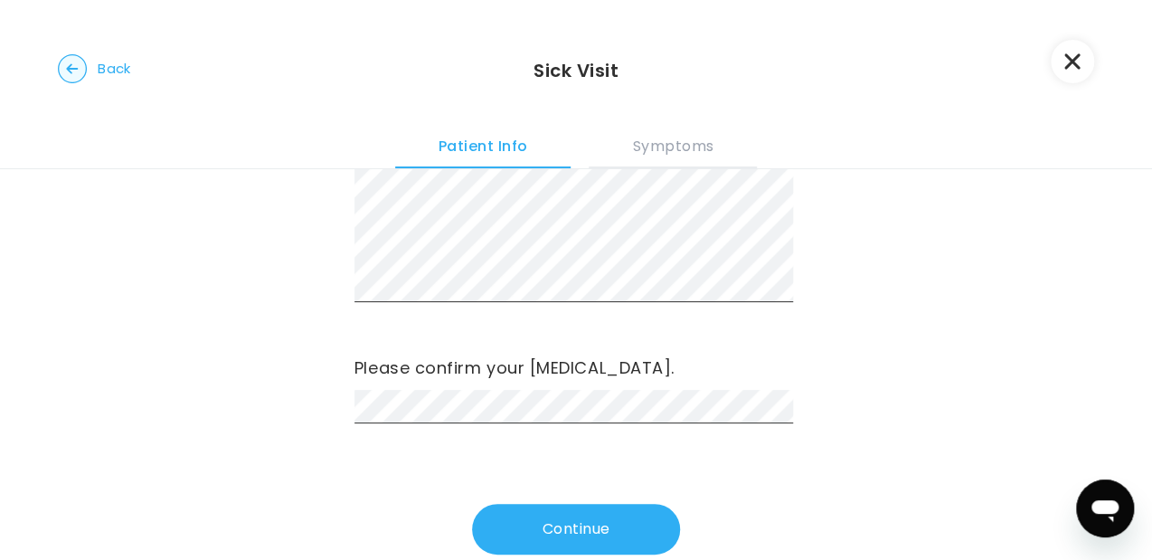
scroll to position [141, 0]
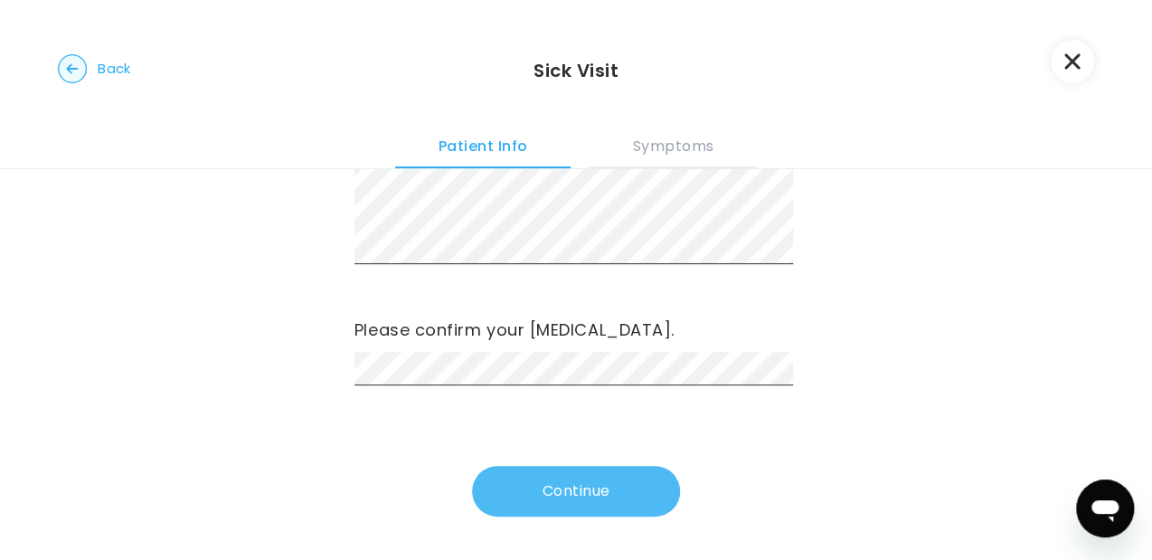
click at [554, 502] on button "Continue" at bounding box center [576, 491] width 208 height 51
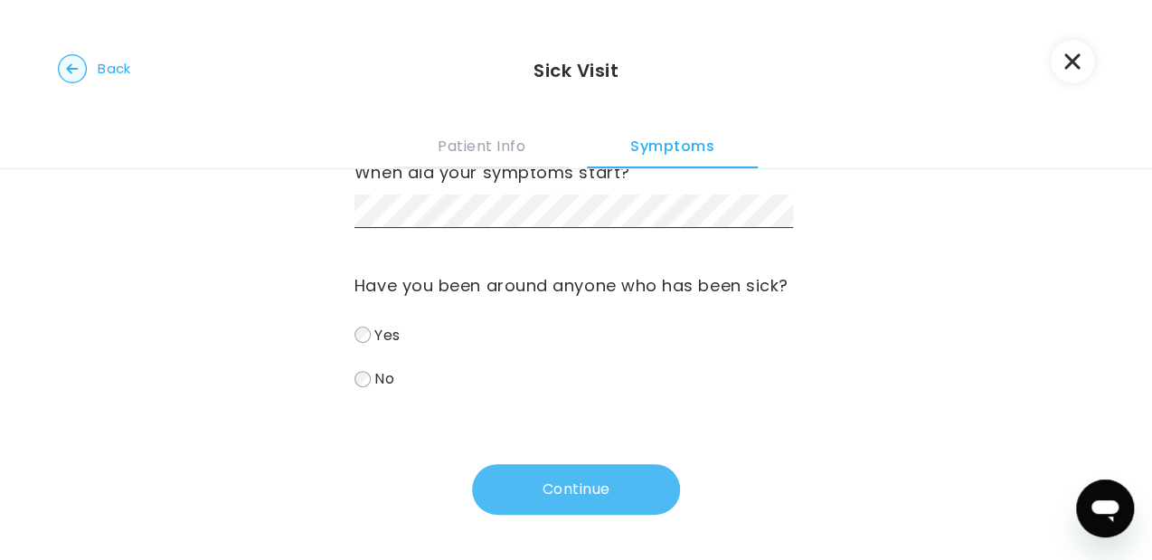
scroll to position [0, 0]
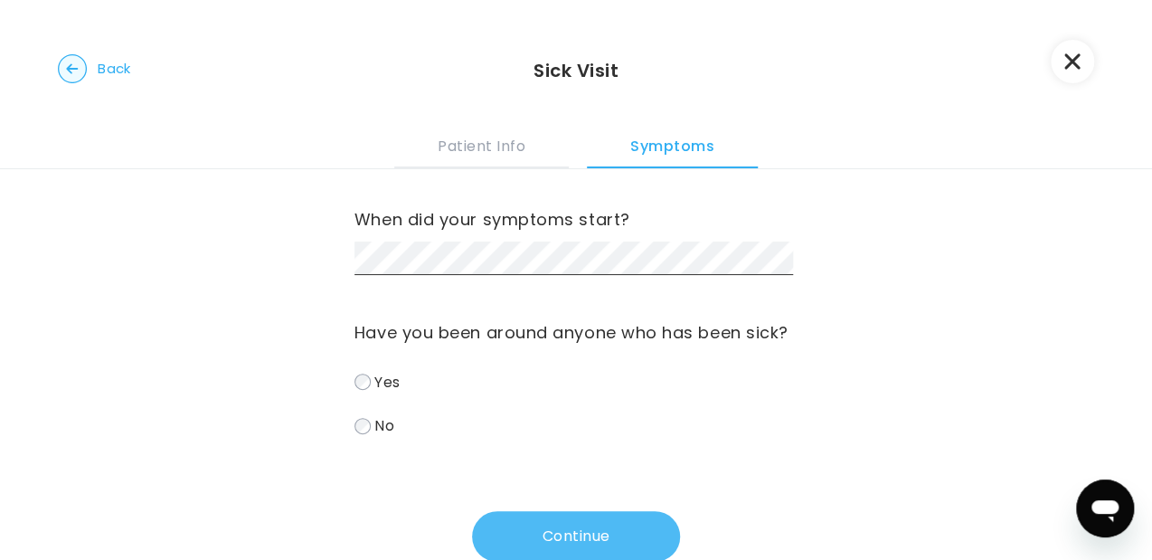
click at [534, 526] on button "Continue" at bounding box center [576, 536] width 208 height 51
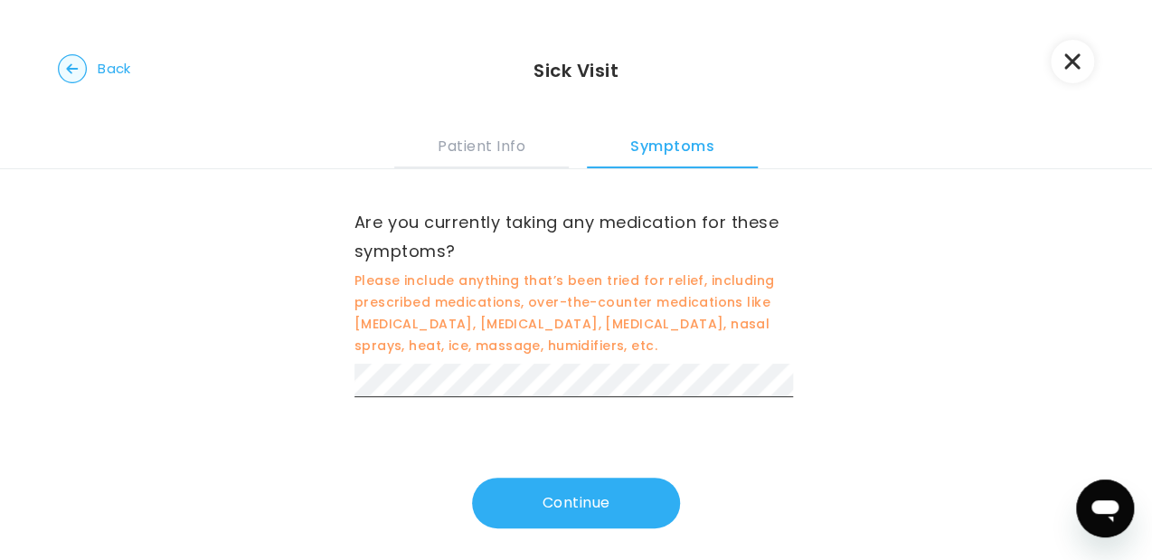
scroll to position [499, 0]
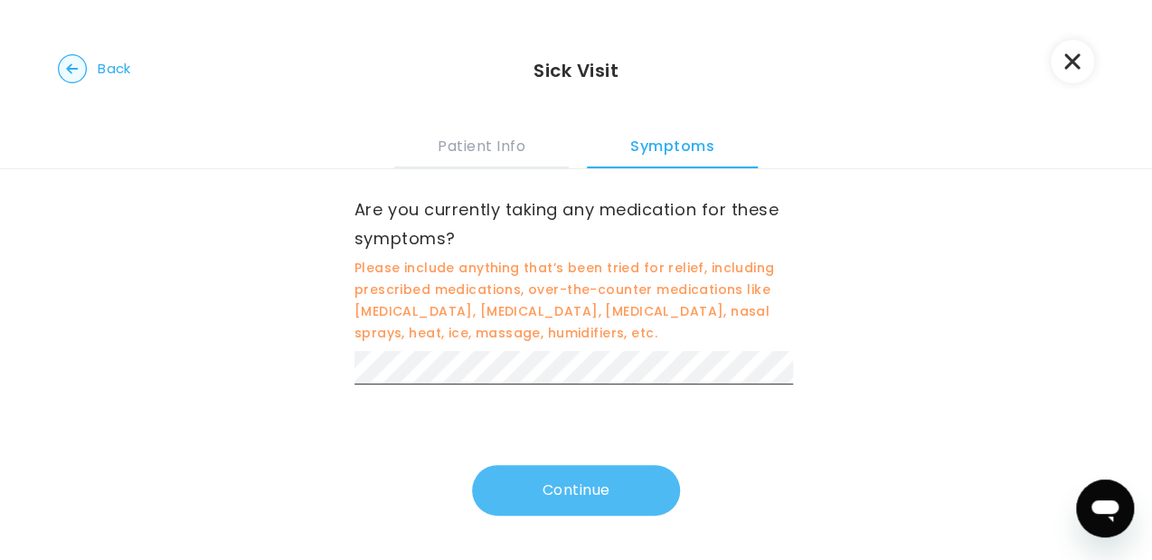
click at [593, 508] on button "Continue" at bounding box center [576, 490] width 208 height 51
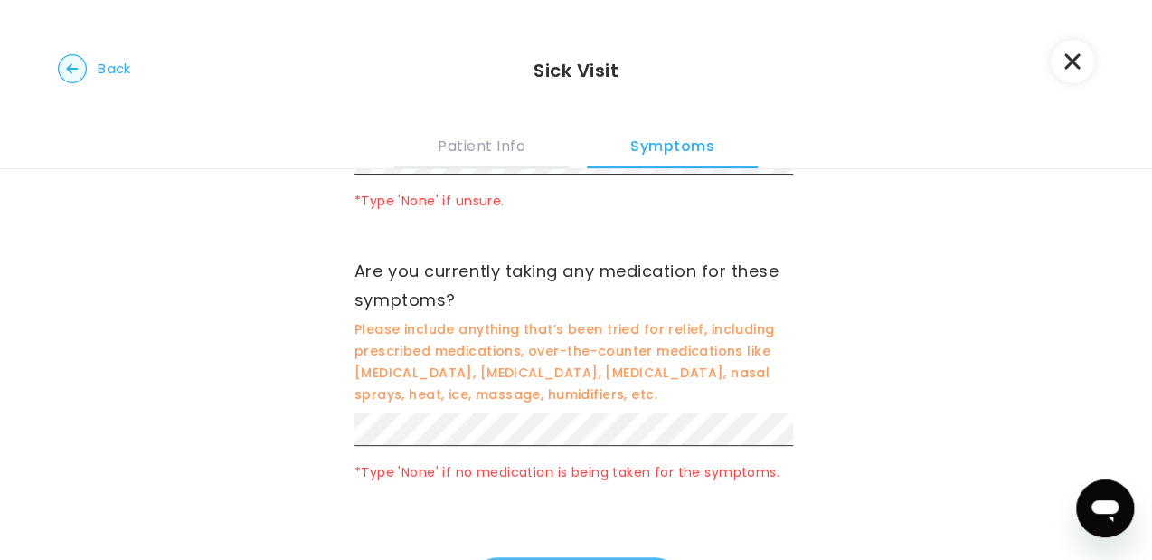
scroll to position [560, 0]
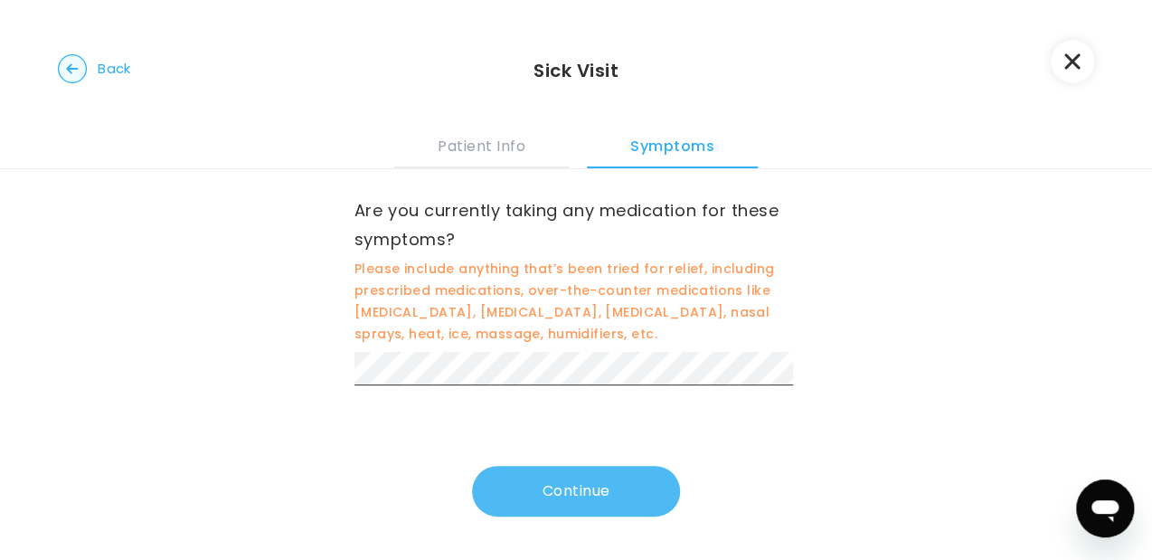
click at [549, 492] on button "Continue" at bounding box center [576, 491] width 208 height 51
click at [604, 500] on button "Continue" at bounding box center [576, 491] width 208 height 51
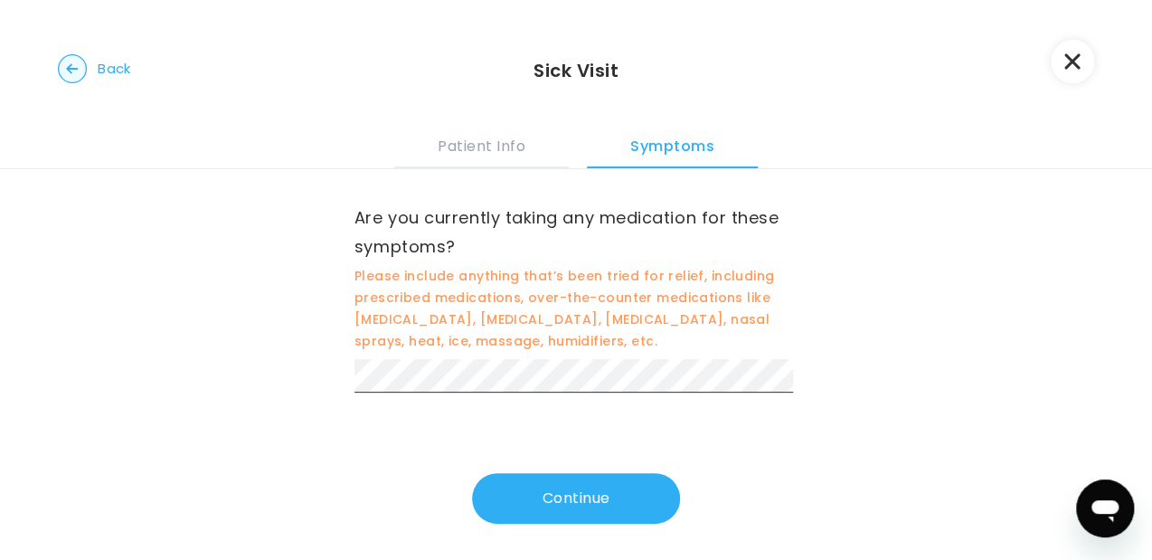
scroll to position [529, 0]
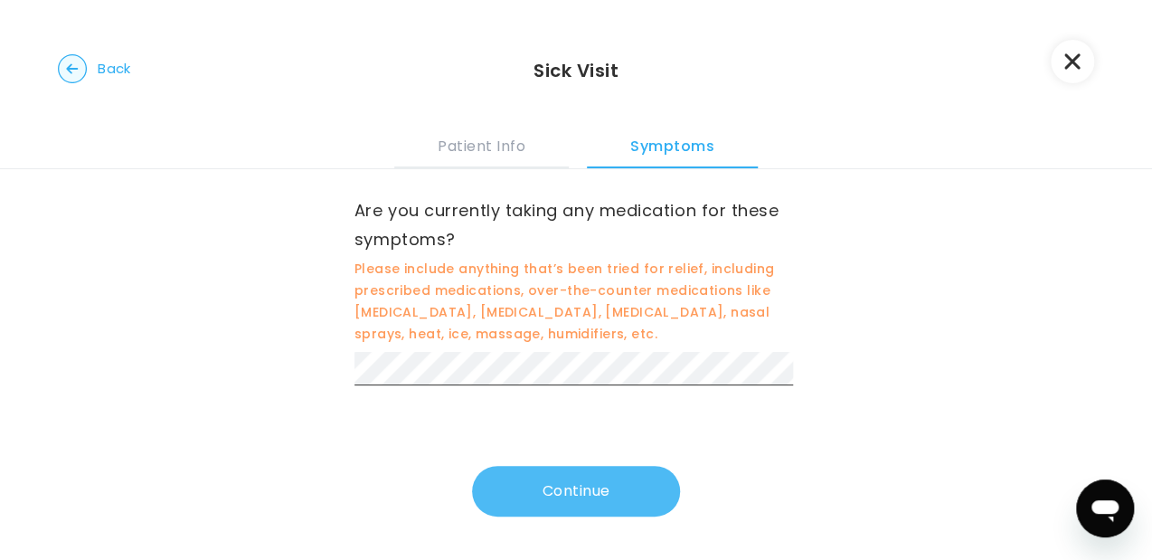
click at [624, 500] on button "Continue" at bounding box center [576, 491] width 208 height 51
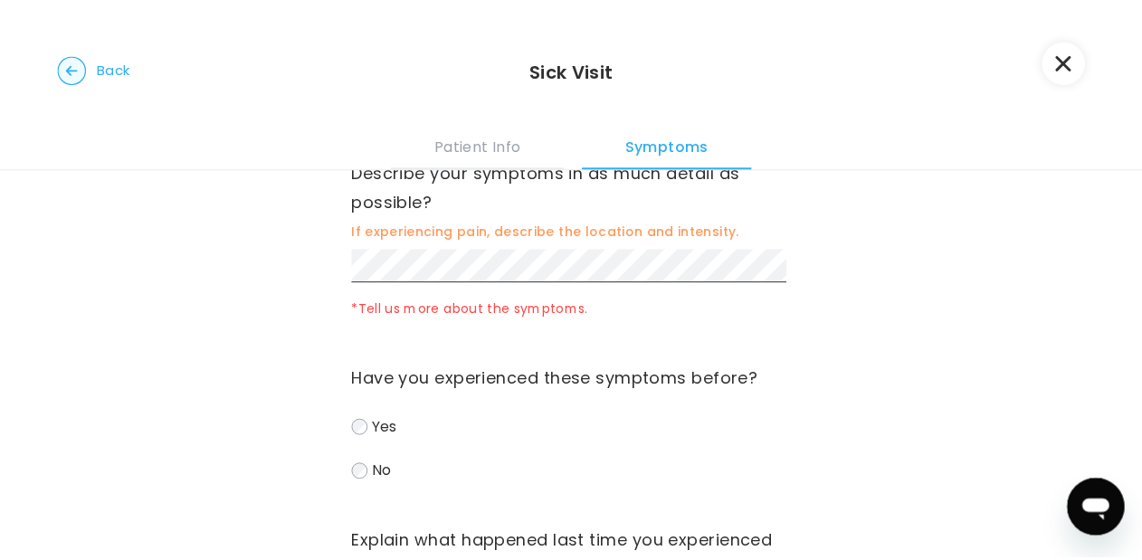
scroll to position [0, 0]
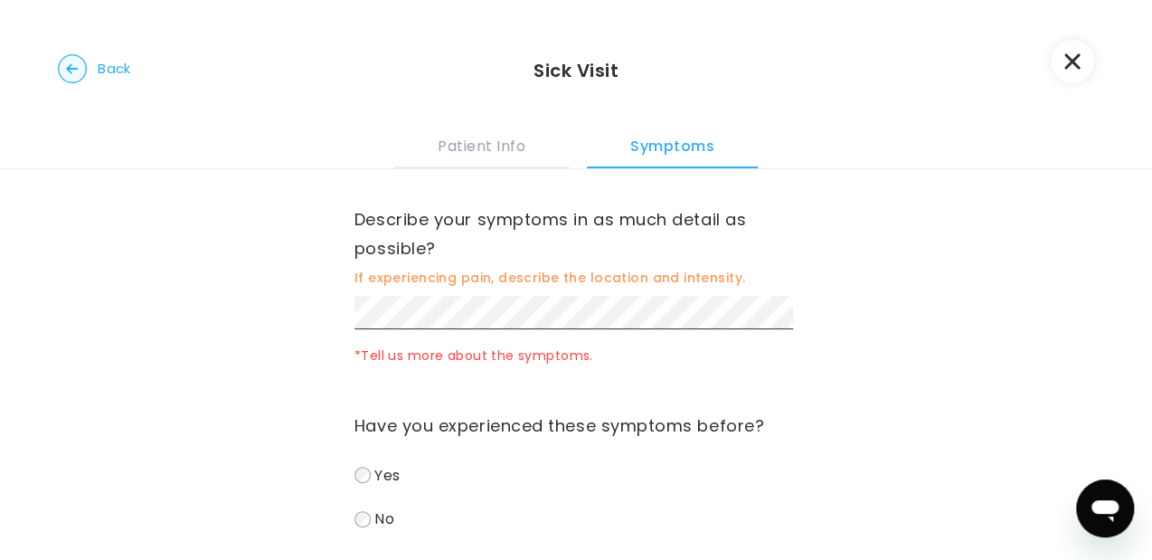
click at [74, 70] on circle "button" at bounding box center [73, 69] width 28 height 28
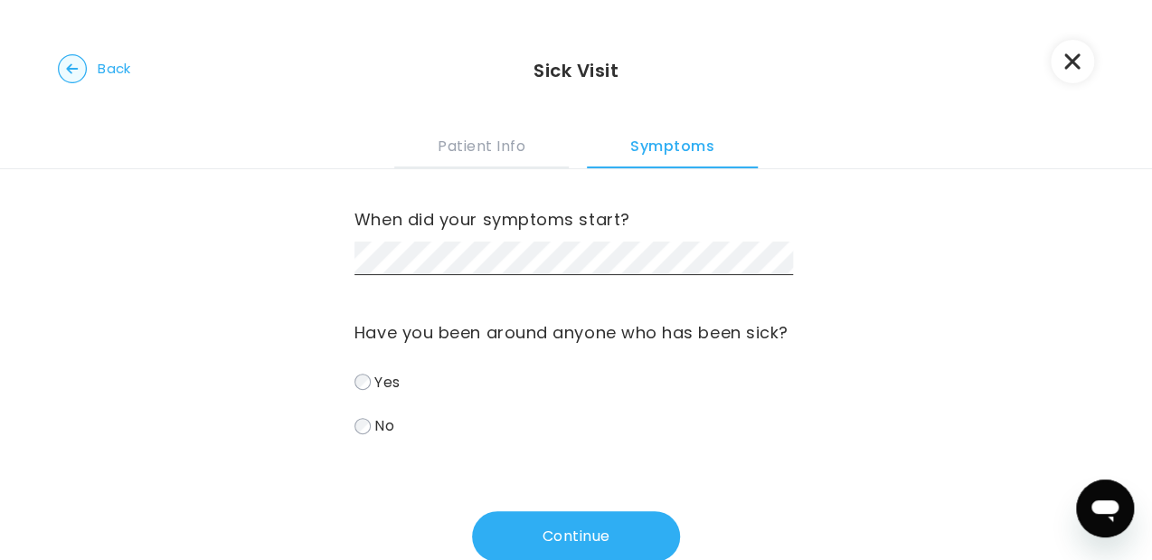
click at [74, 70] on circle "button" at bounding box center [73, 69] width 28 height 28
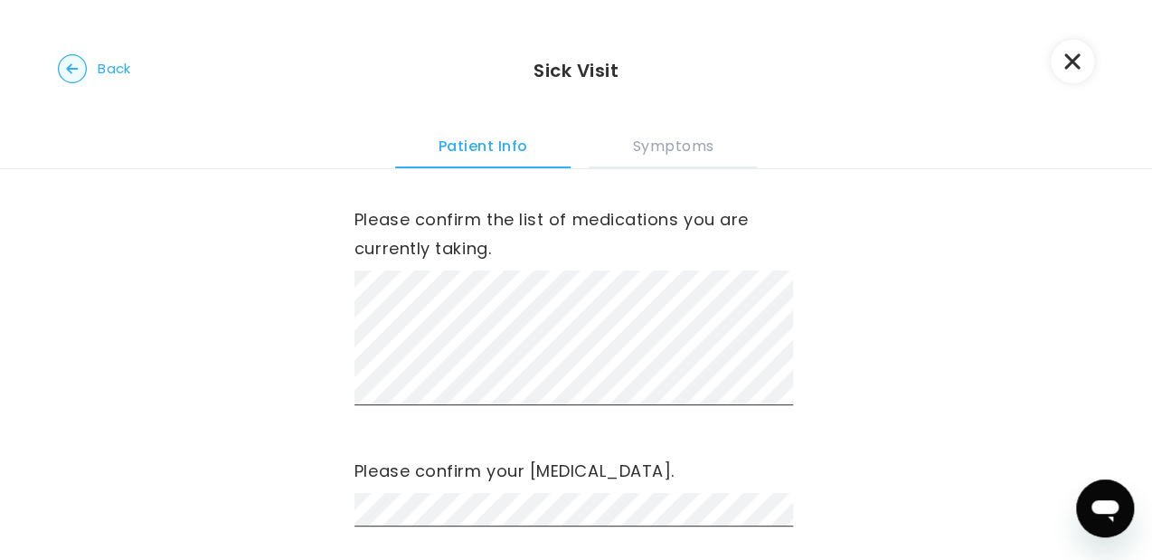
click at [74, 70] on circle "button" at bounding box center [73, 69] width 28 height 28
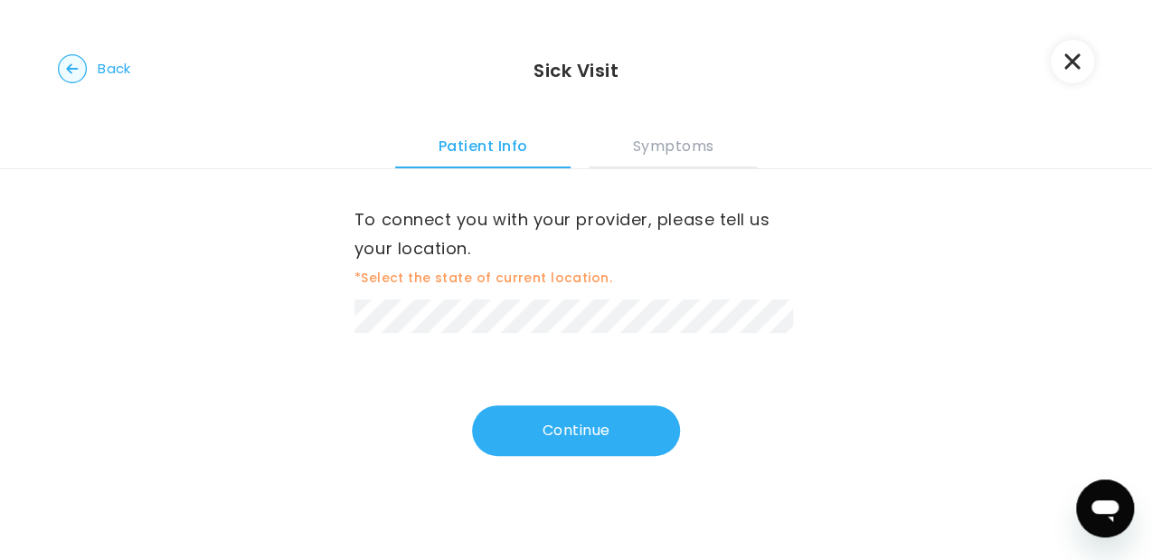
click at [74, 70] on circle "button" at bounding box center [73, 69] width 28 height 28
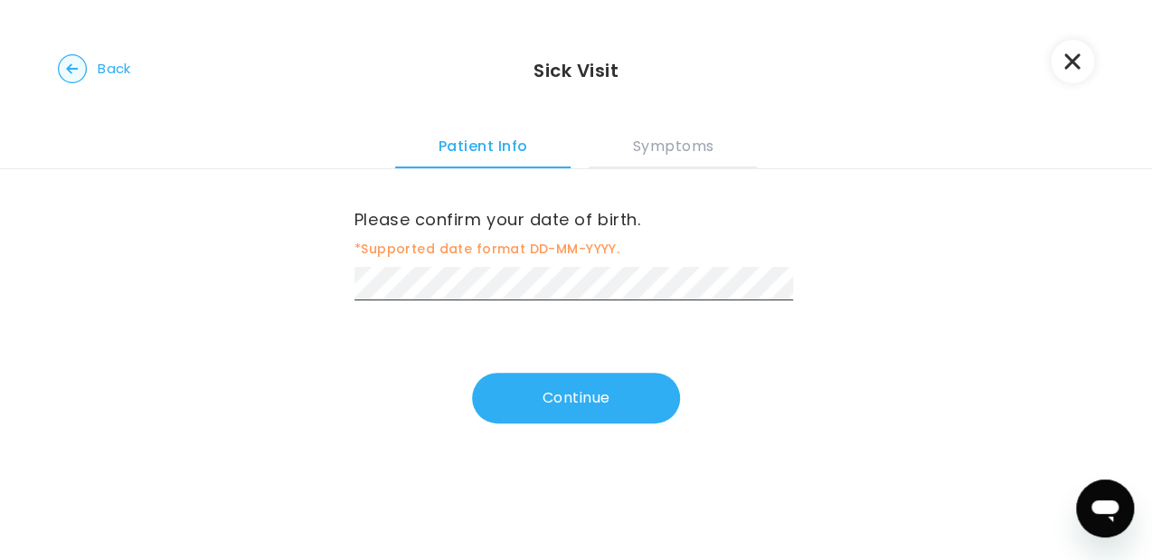
click at [74, 70] on circle "button" at bounding box center [73, 69] width 28 height 28
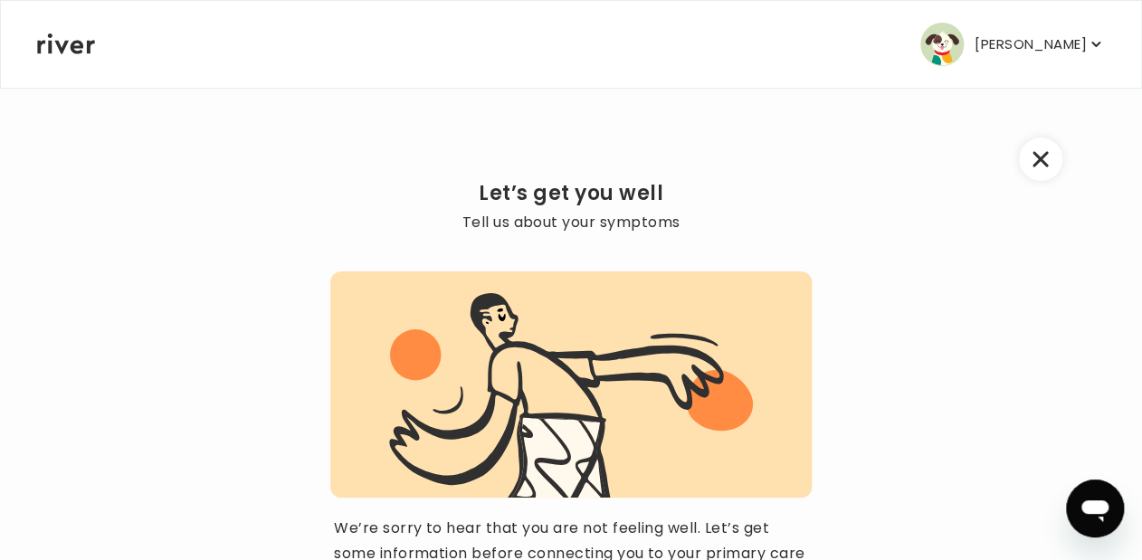
click at [74, 70] on div "[PERSON_NAME] Profile Add Family Activate Card Reimbursement Terms of Service P…" at bounding box center [570, 44] width 1067 height 87
click at [1037, 164] on icon "button" at bounding box center [1040, 159] width 16 height 16
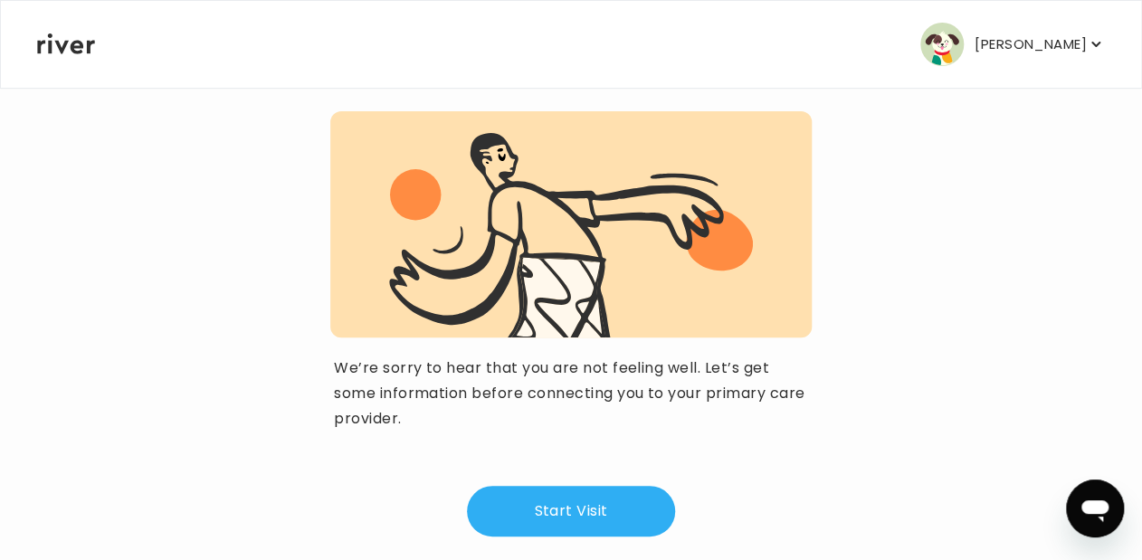
scroll to position [231, 0]
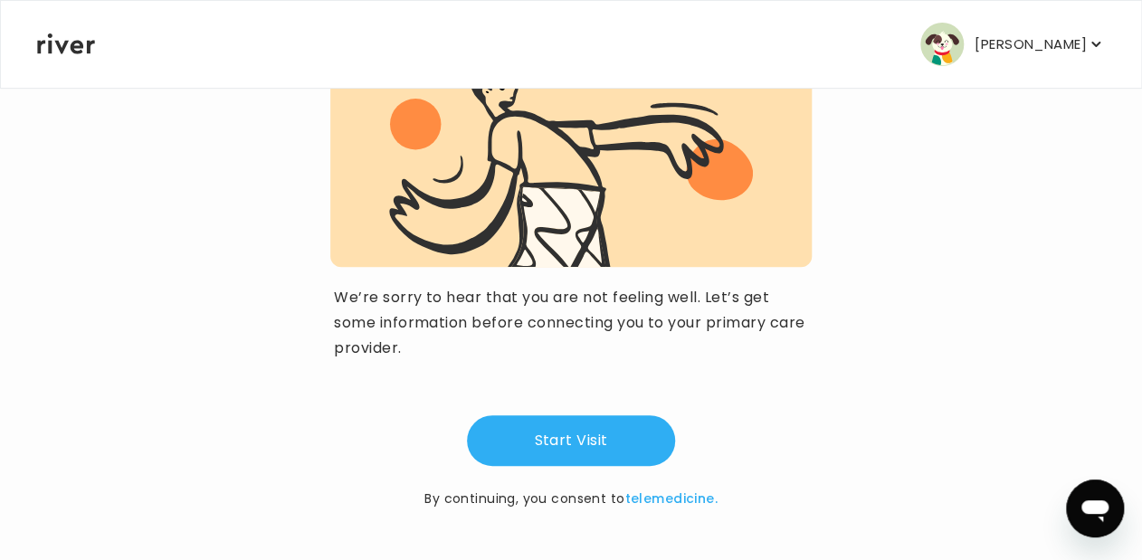
click at [1043, 48] on p "[PERSON_NAME]" at bounding box center [1030, 44] width 112 height 25
click at [306, 261] on div "Let’s get you well Tell us about your symptoms We’re sorry to hear that you are…" at bounding box center [570, 208] width 1069 height 704
click at [147, 402] on div "Let’s get you well Tell us about your symptoms We’re sorry to hear that you are…" at bounding box center [570, 208] width 1069 height 704
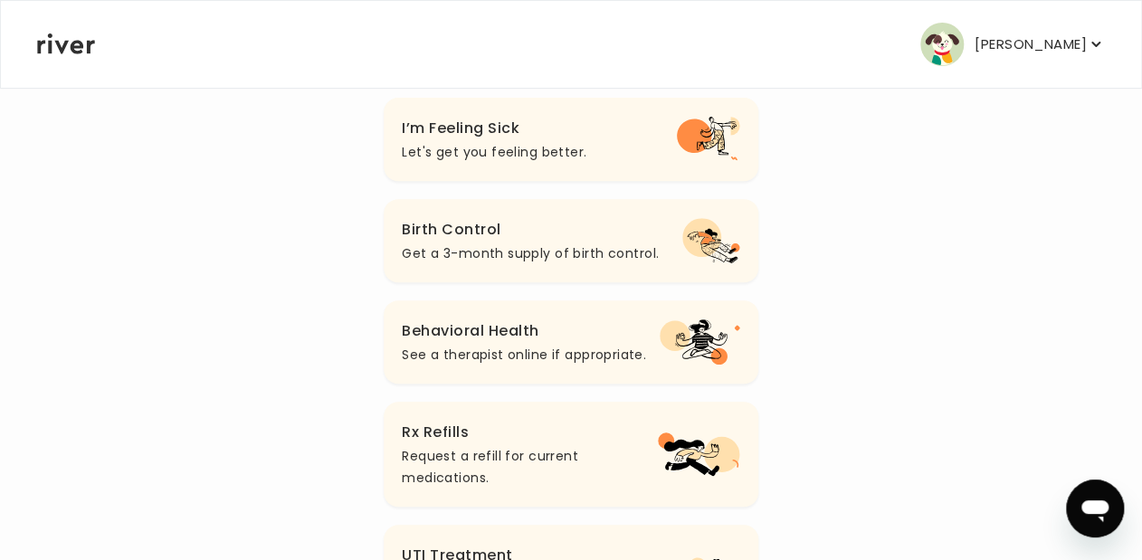
scroll to position [242, 0]
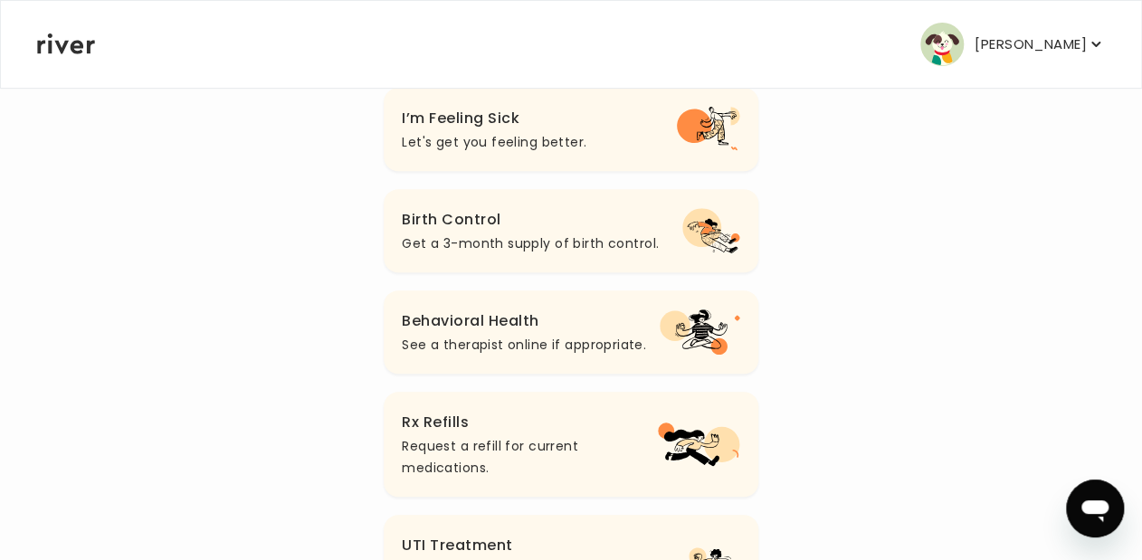
click at [534, 452] on p "Request a refill for current medications." at bounding box center [530, 456] width 256 height 43
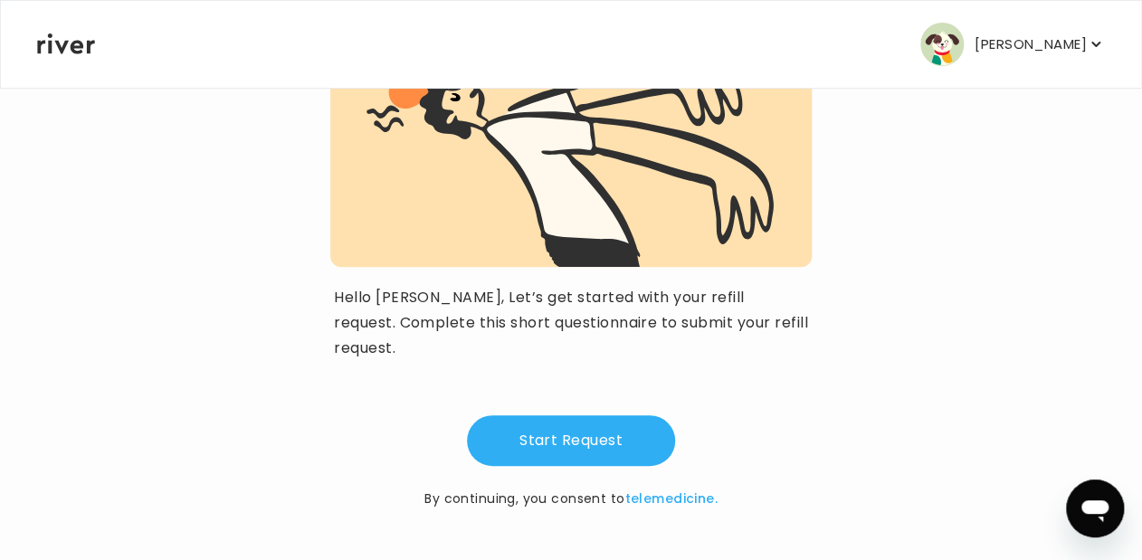
scroll to position [205, 0]
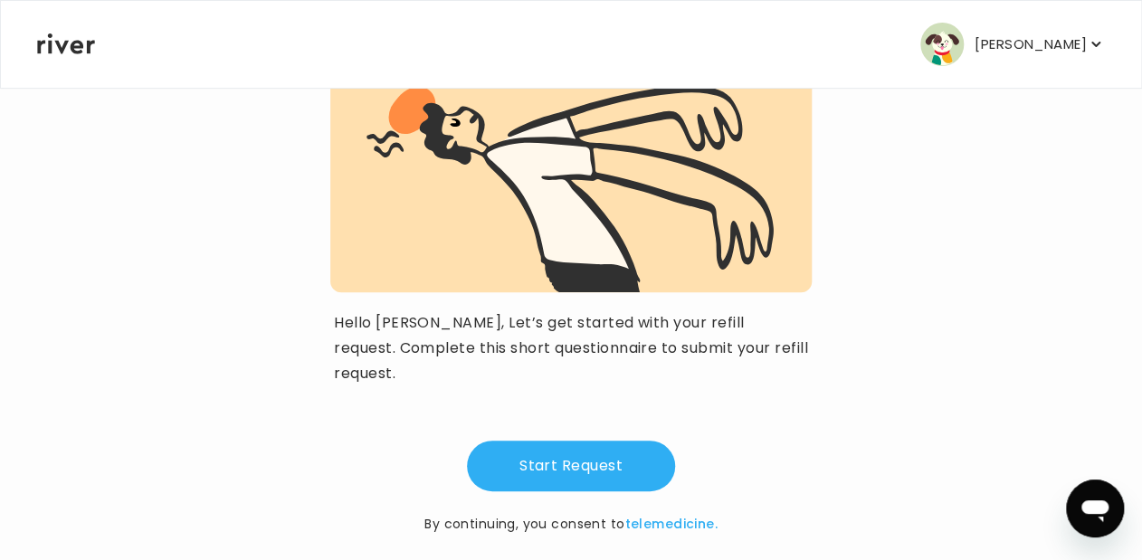
click at [534, 452] on button "Start Request" at bounding box center [571, 466] width 208 height 51
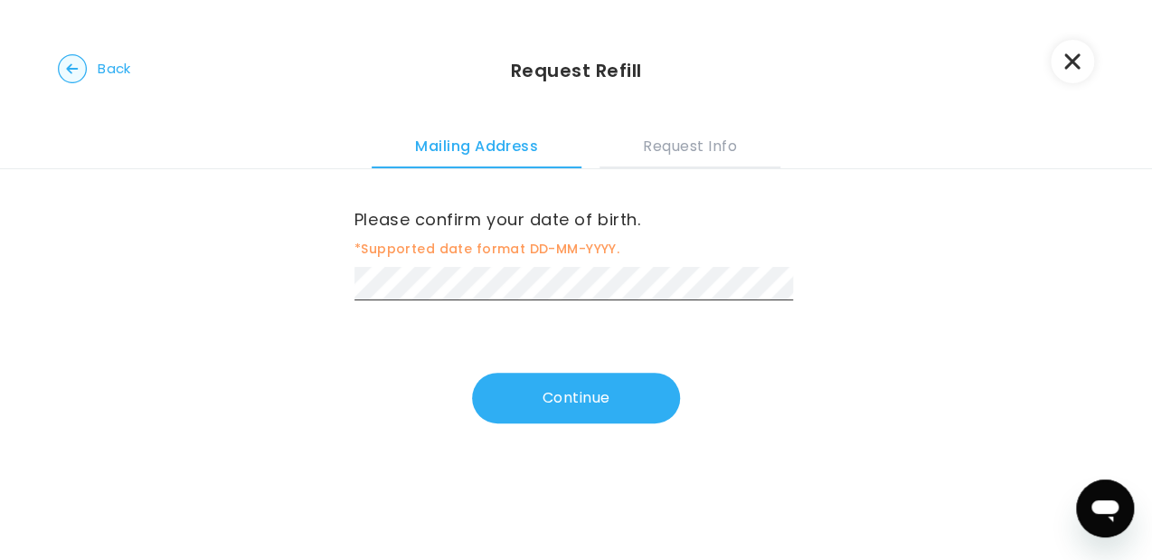
click at [534, 452] on div "Please confirm your date of birth. *Supported date format DD-MM-YYYY. Continue" at bounding box center [576, 318] width 1152 height 299
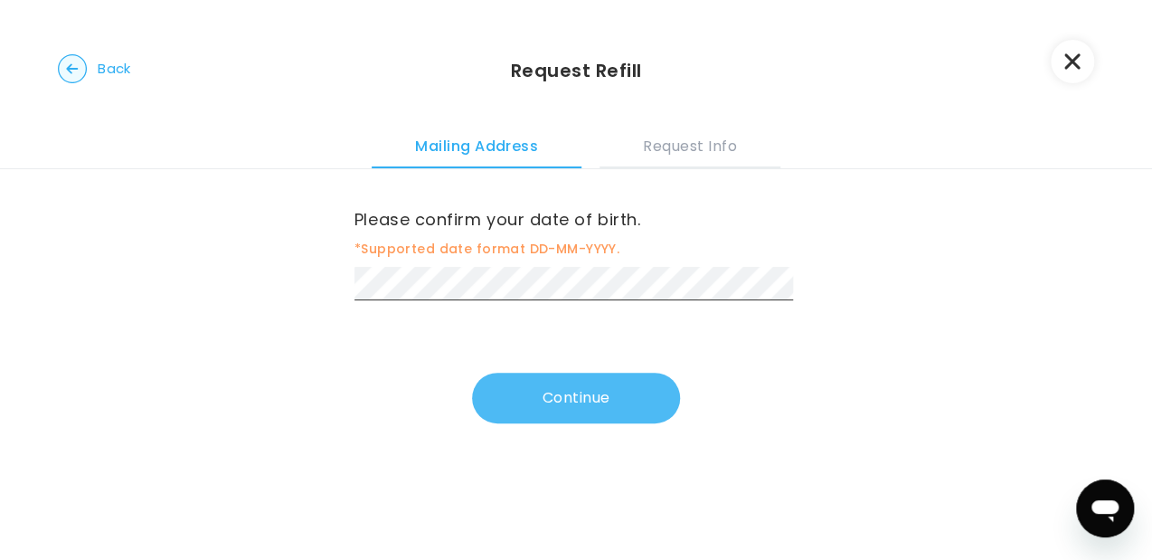
click at [551, 391] on button "Continue" at bounding box center [576, 398] width 208 height 51
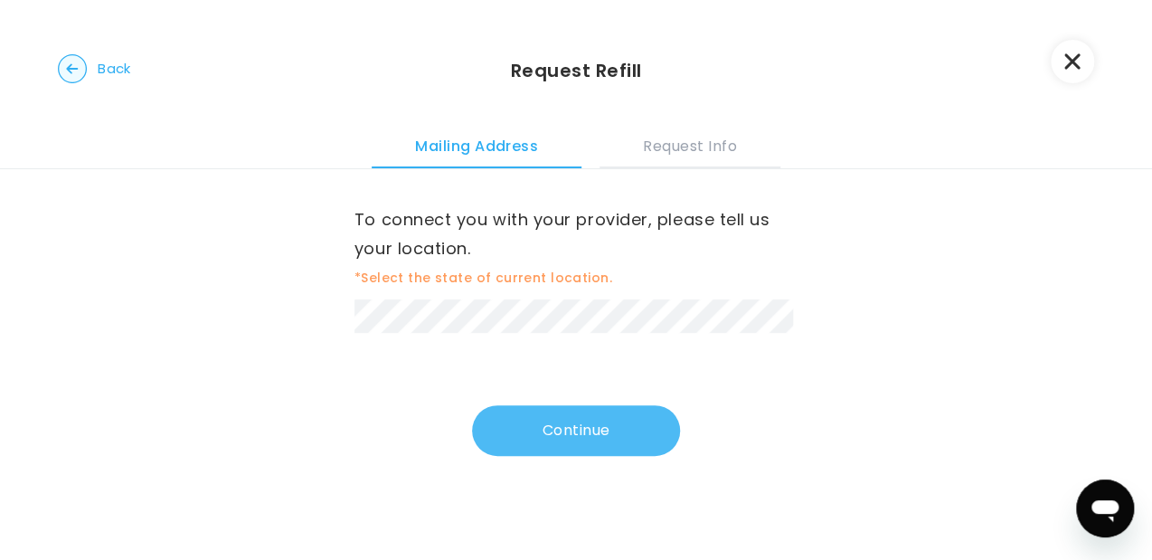
click at [557, 424] on button "Continue" at bounding box center [576, 430] width 208 height 51
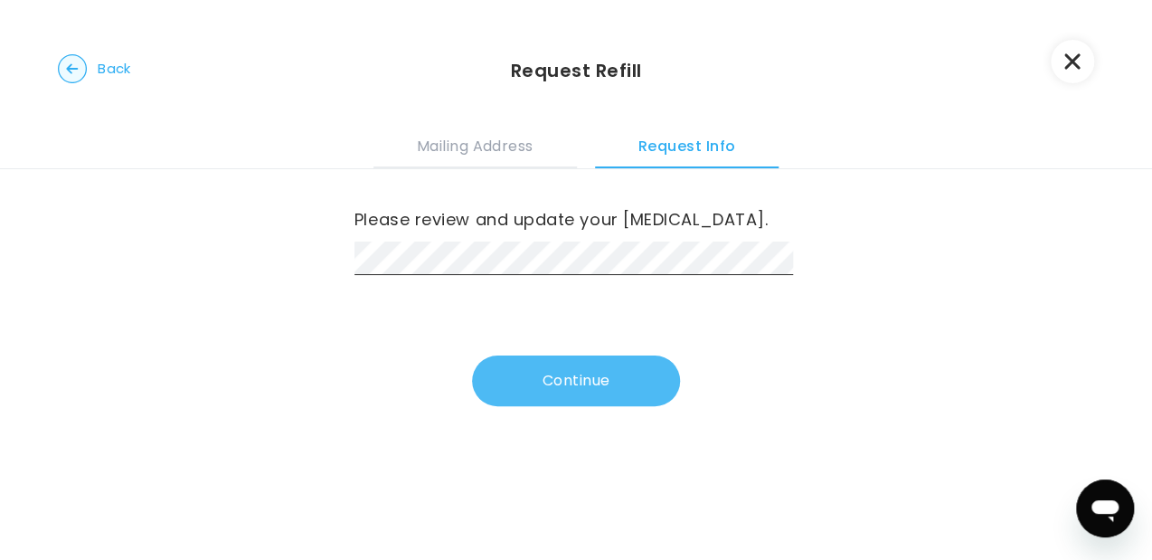
click at [556, 385] on button "Continue" at bounding box center [576, 381] width 208 height 51
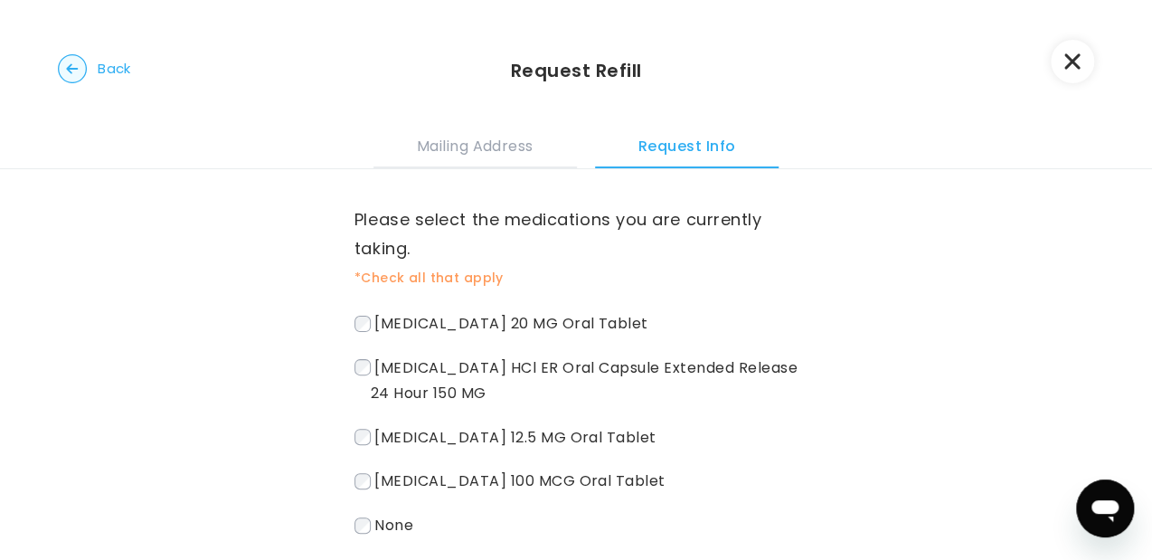
click at [360, 351] on div "[MEDICAL_DATA] 20 MG Oral Tablet [MEDICAL_DATA] HCl ER Oral Capsule Extended Re…" at bounding box center [576, 445] width 443 height 271
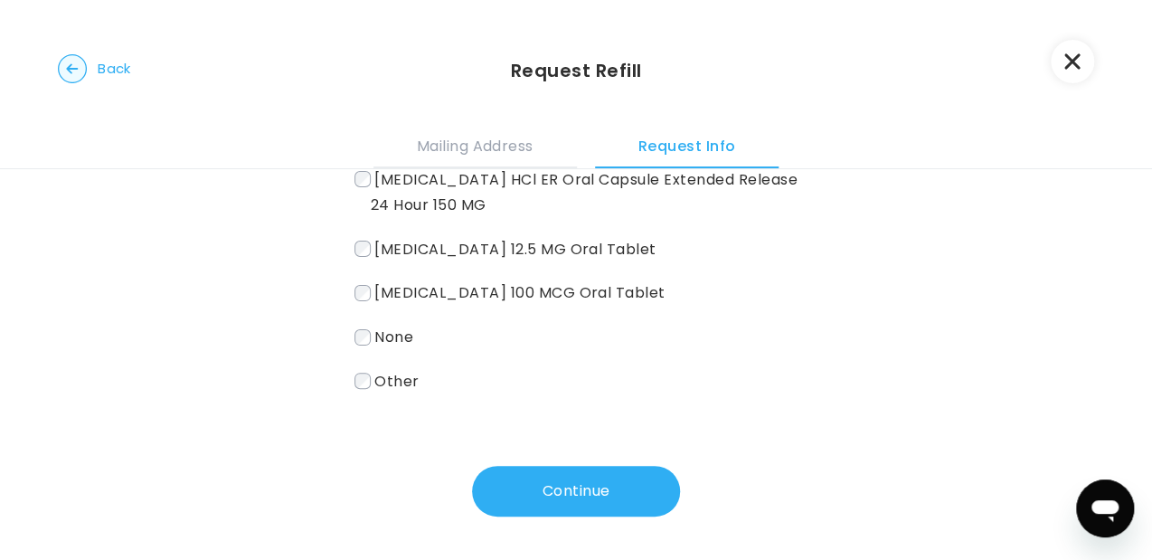
scroll to position [191, 0]
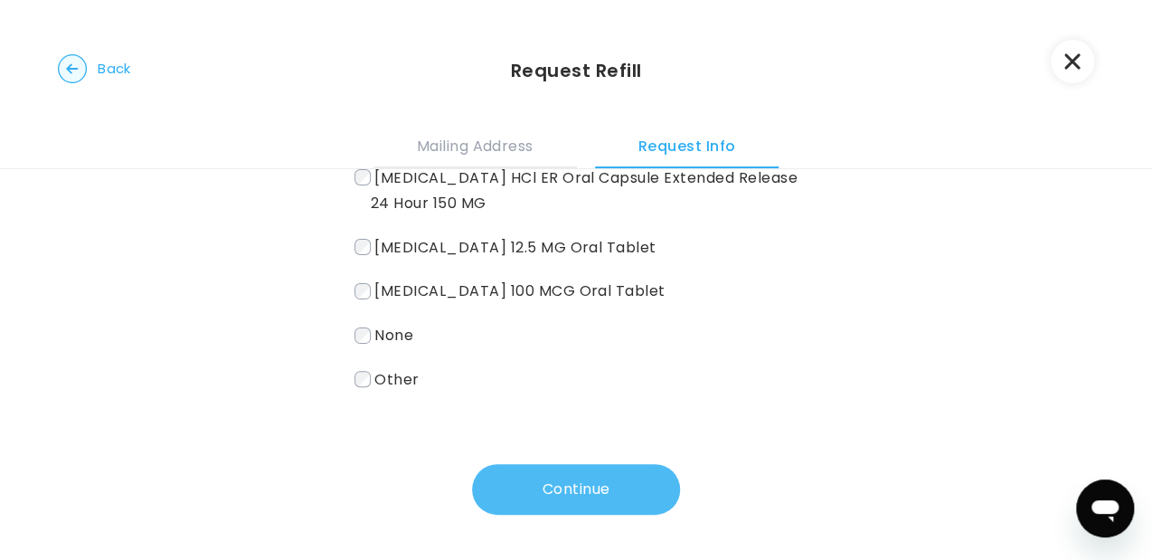
click at [635, 504] on button "Continue" at bounding box center [576, 489] width 208 height 51
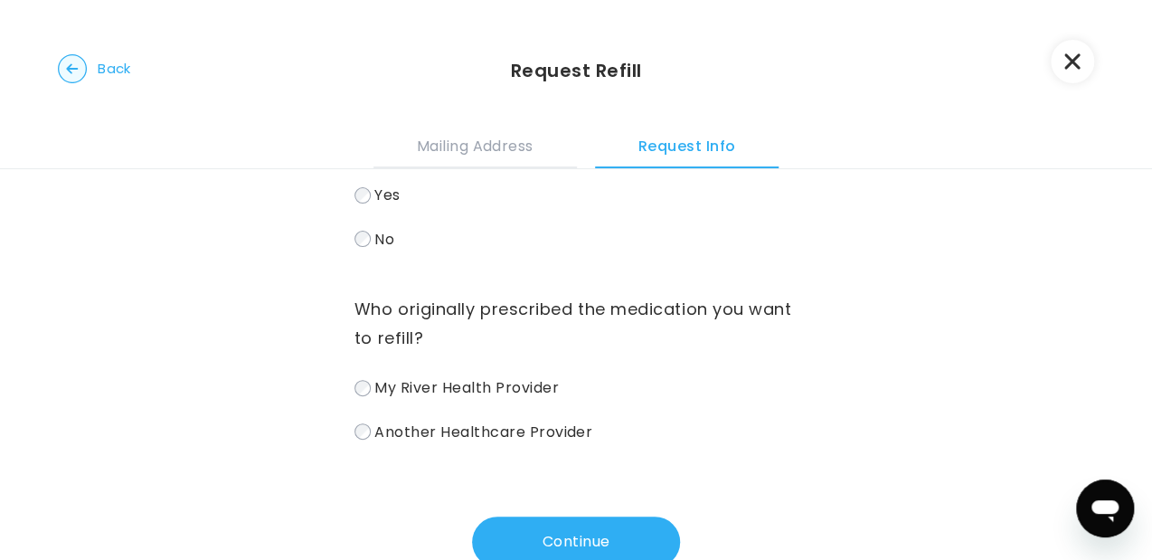
scroll to position [156, 0]
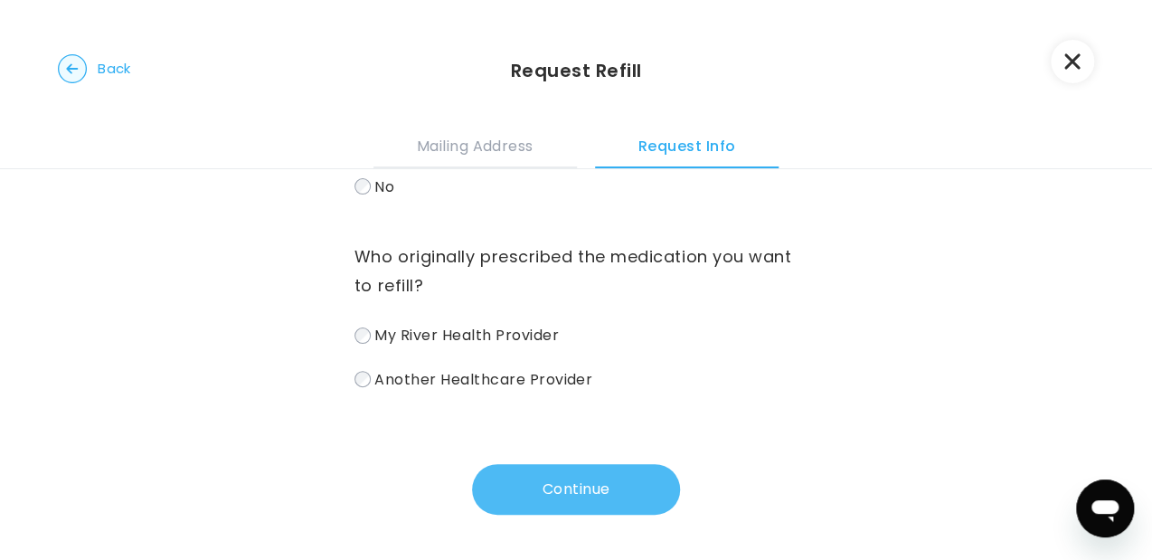
click at [629, 493] on button "Continue" at bounding box center [576, 489] width 208 height 51
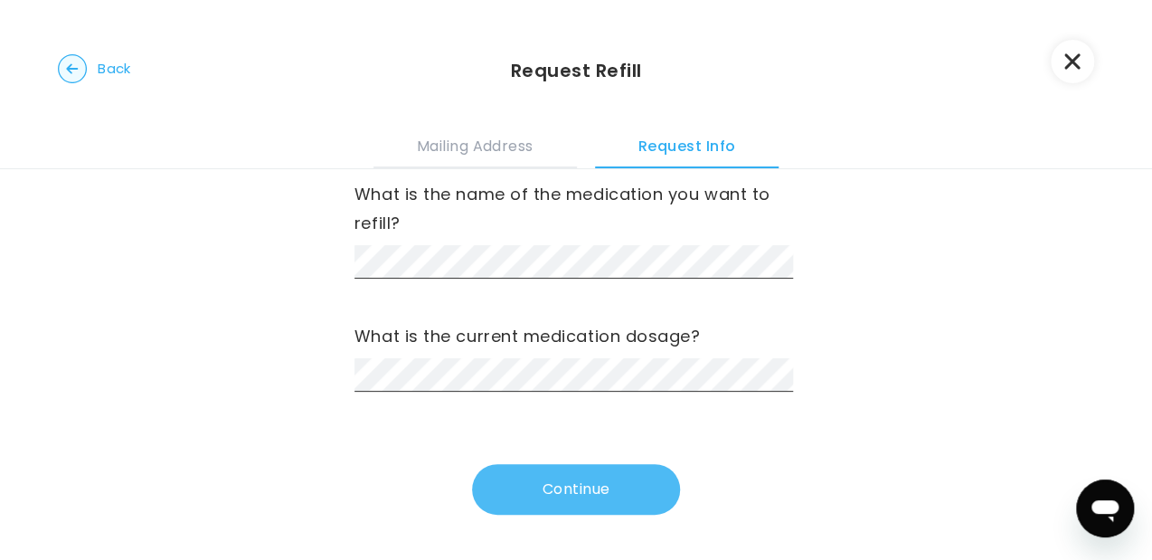
scroll to position [0, 0]
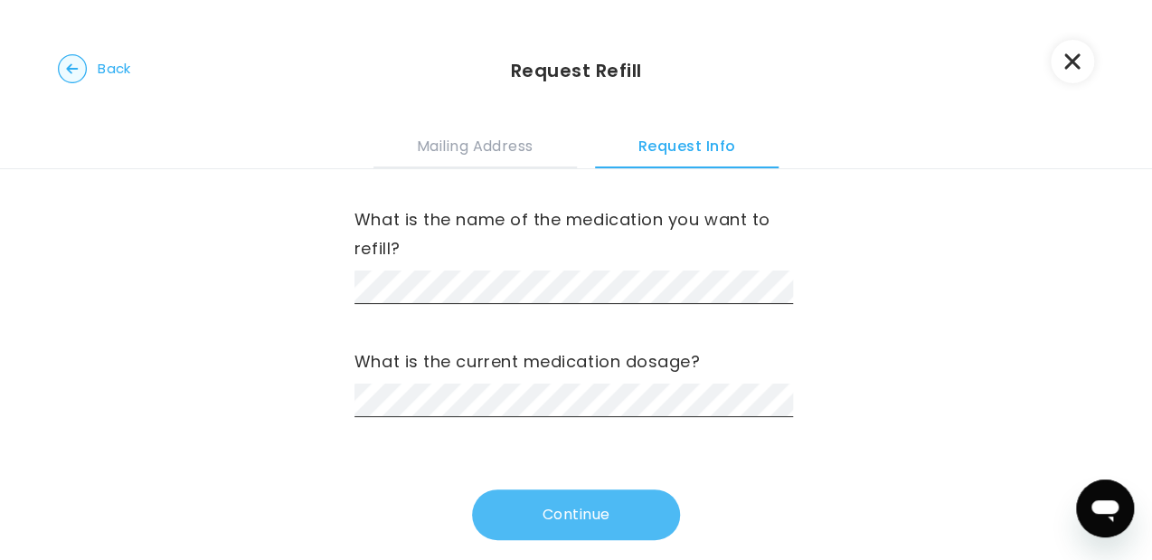
click at [575, 523] on button "Continue" at bounding box center [576, 514] width 208 height 51
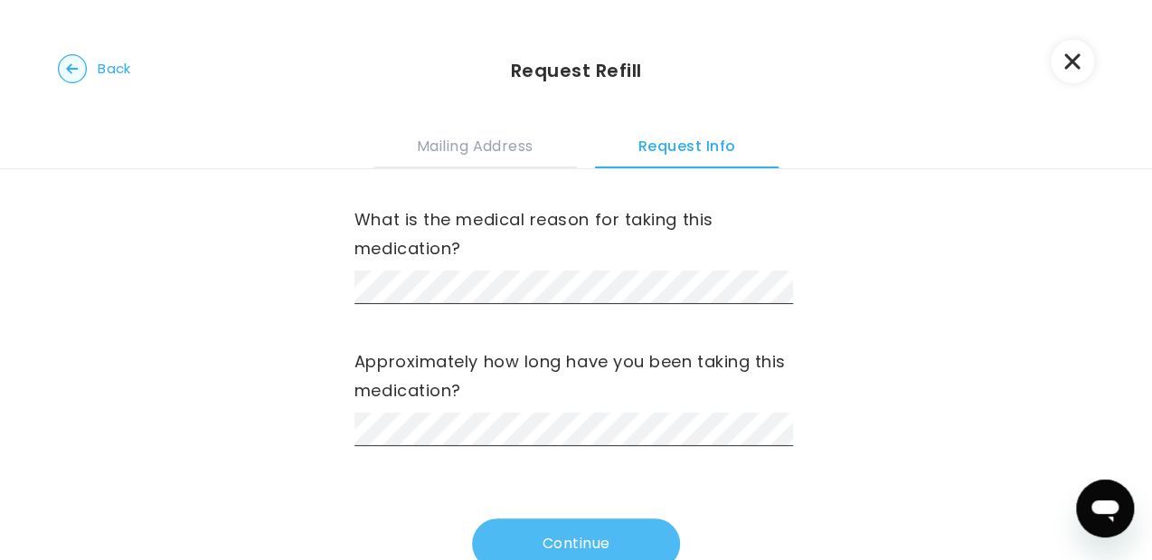
click at [526, 537] on button "Continue" at bounding box center [576, 543] width 208 height 51
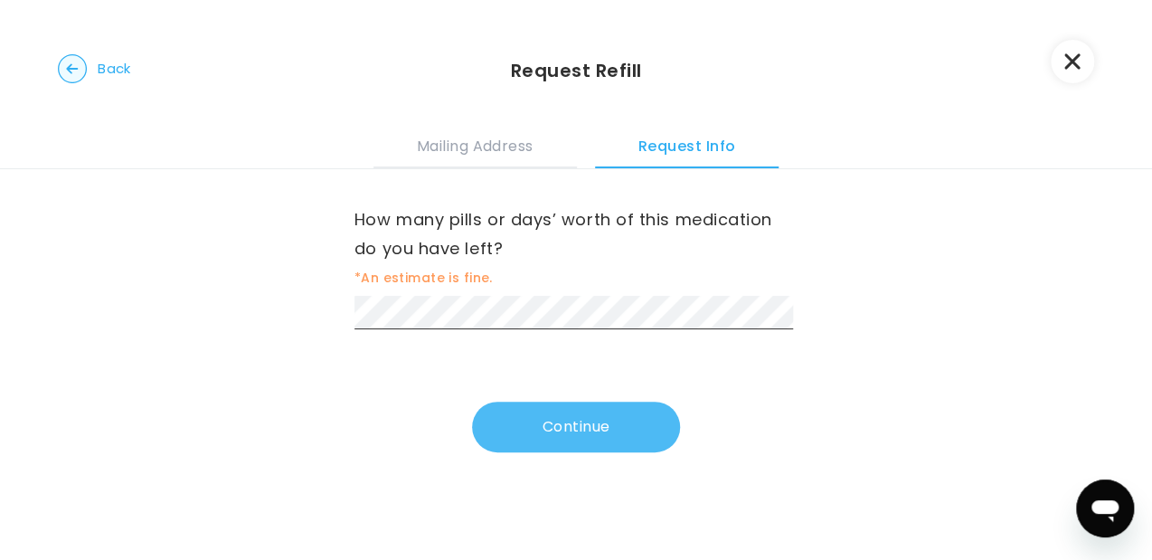
click at [587, 423] on button "Continue" at bounding box center [576, 427] width 208 height 51
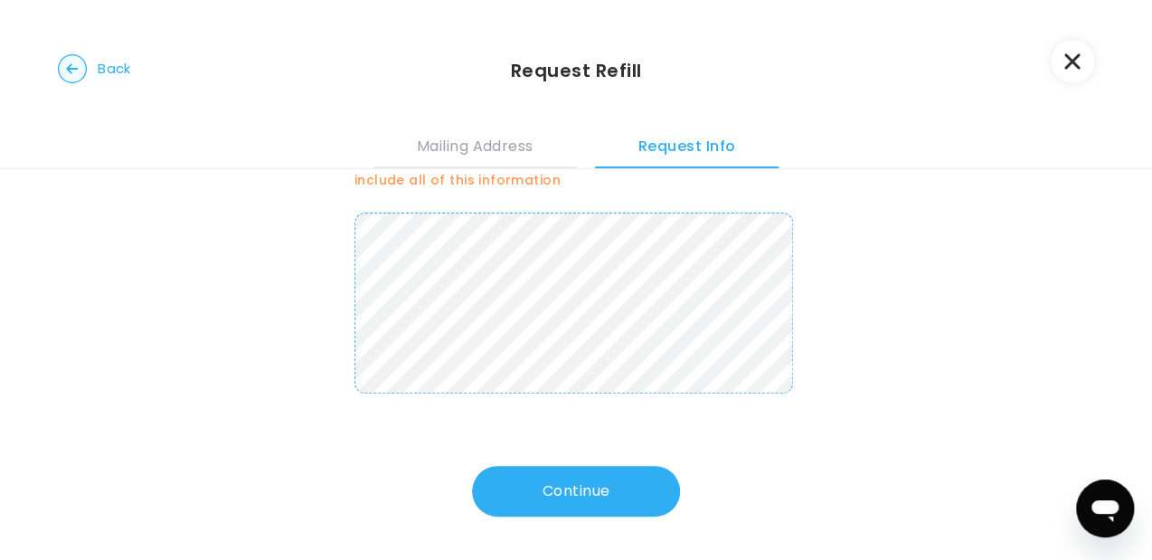
scroll to position [164, 0]
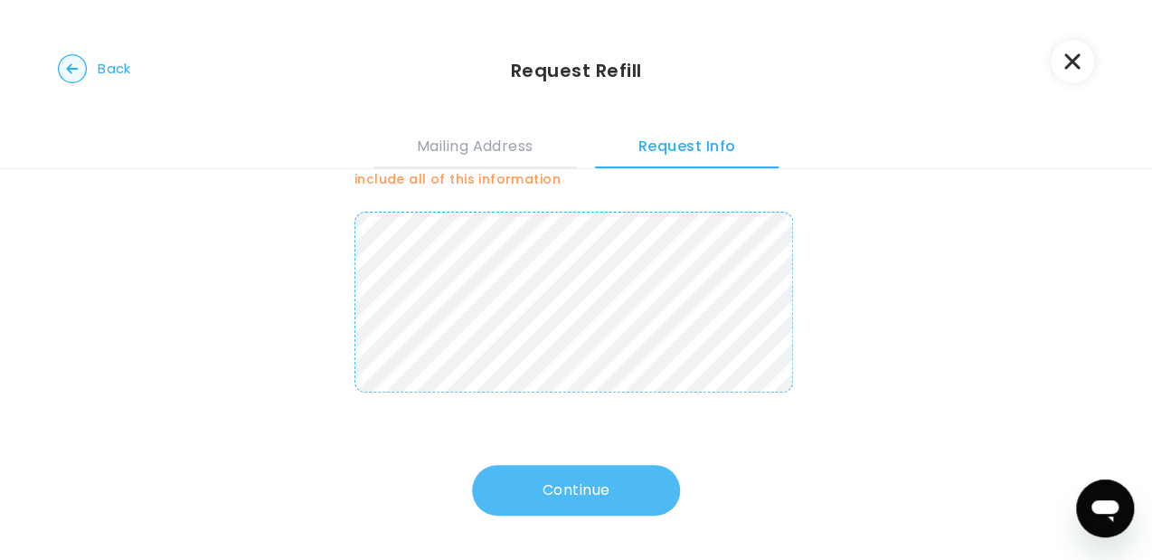
click at [568, 494] on button "Continue" at bounding box center [576, 490] width 208 height 51
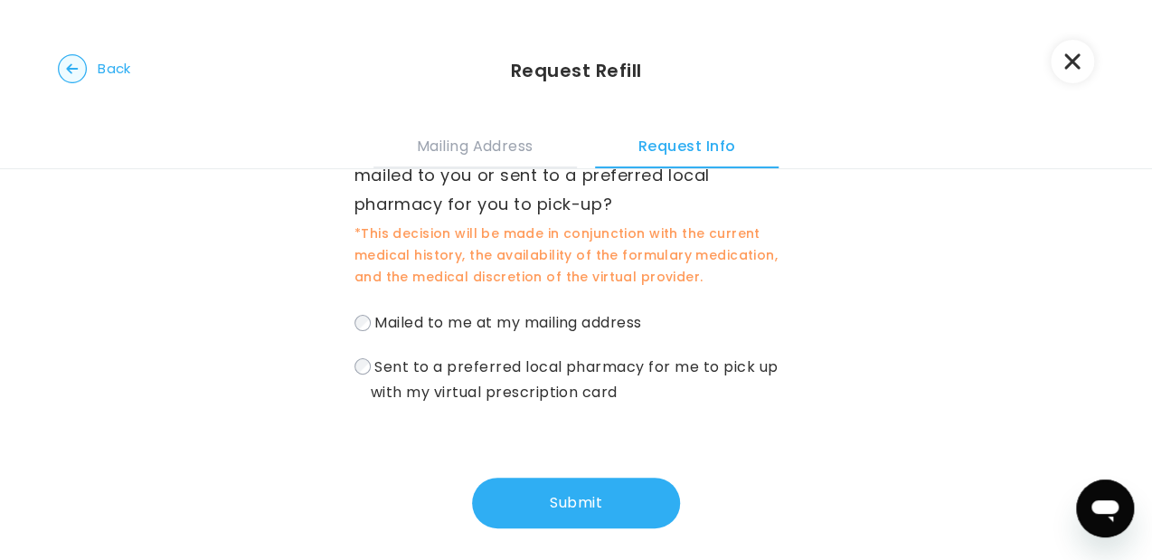
scroll to position [87, 0]
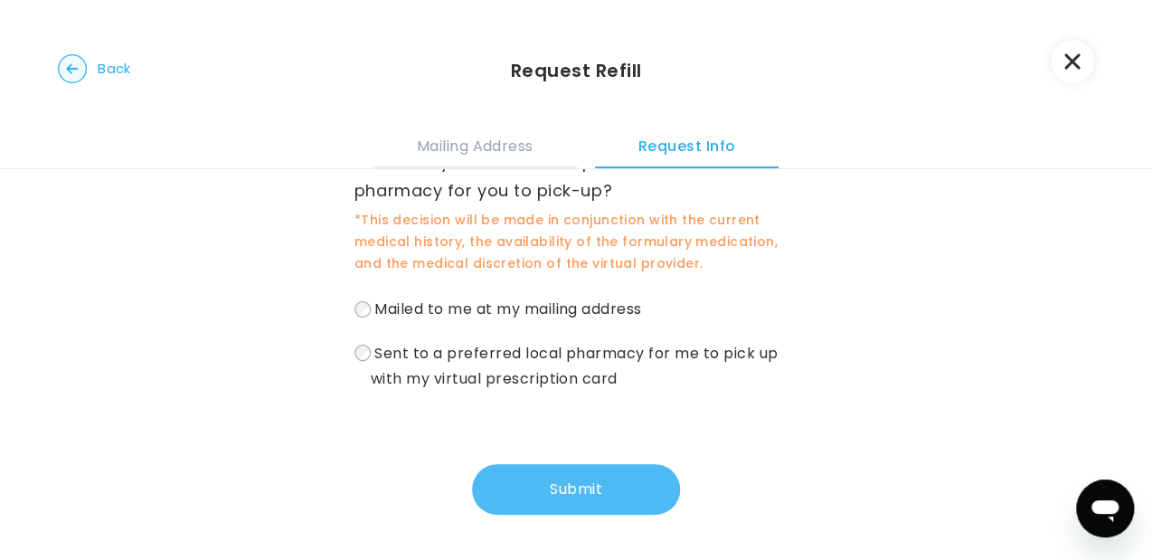
click at [572, 496] on button "Submit" at bounding box center [576, 489] width 208 height 51
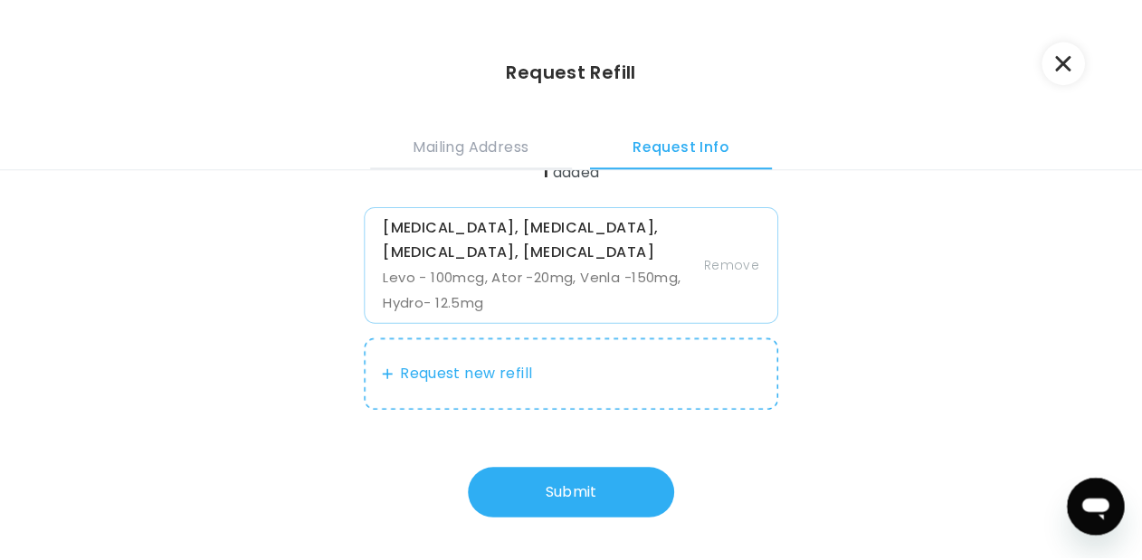
scroll to position [108, 0]
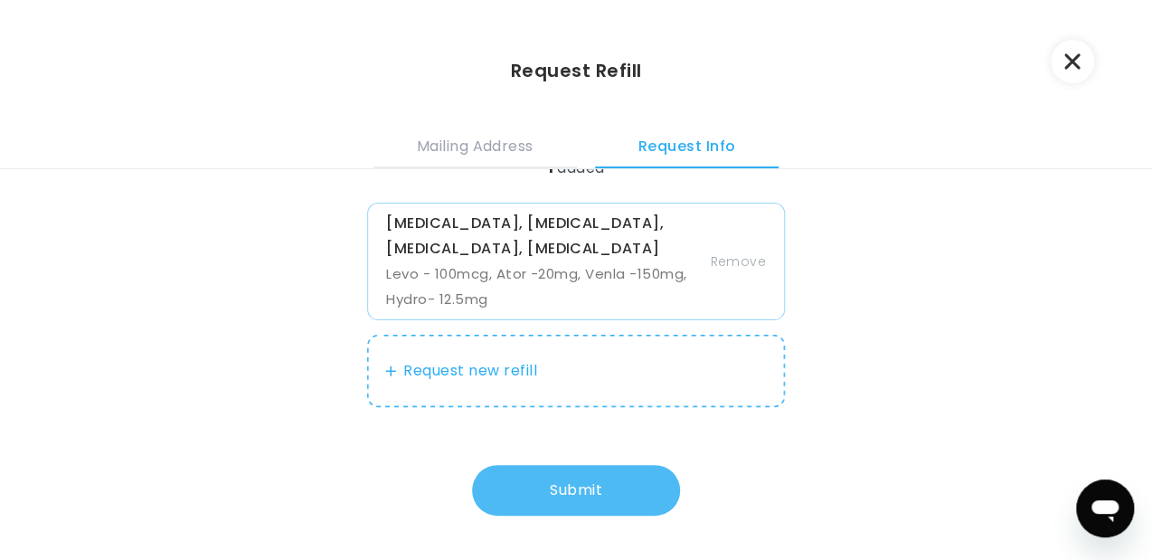
click at [602, 495] on button "Submit" at bounding box center [576, 490] width 208 height 51
